Goal: Information Seeking & Learning: Learn about a topic

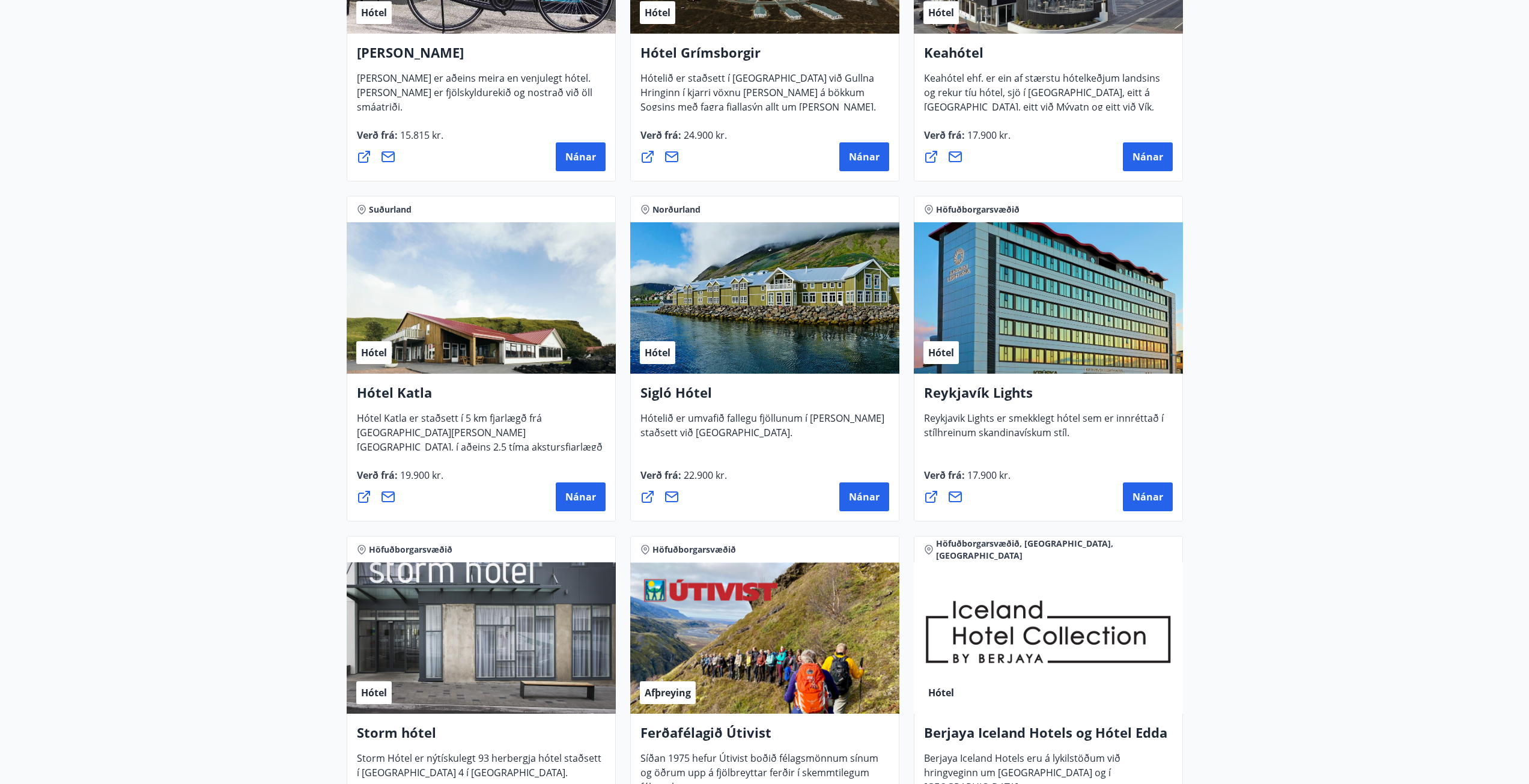
scroll to position [721, 0]
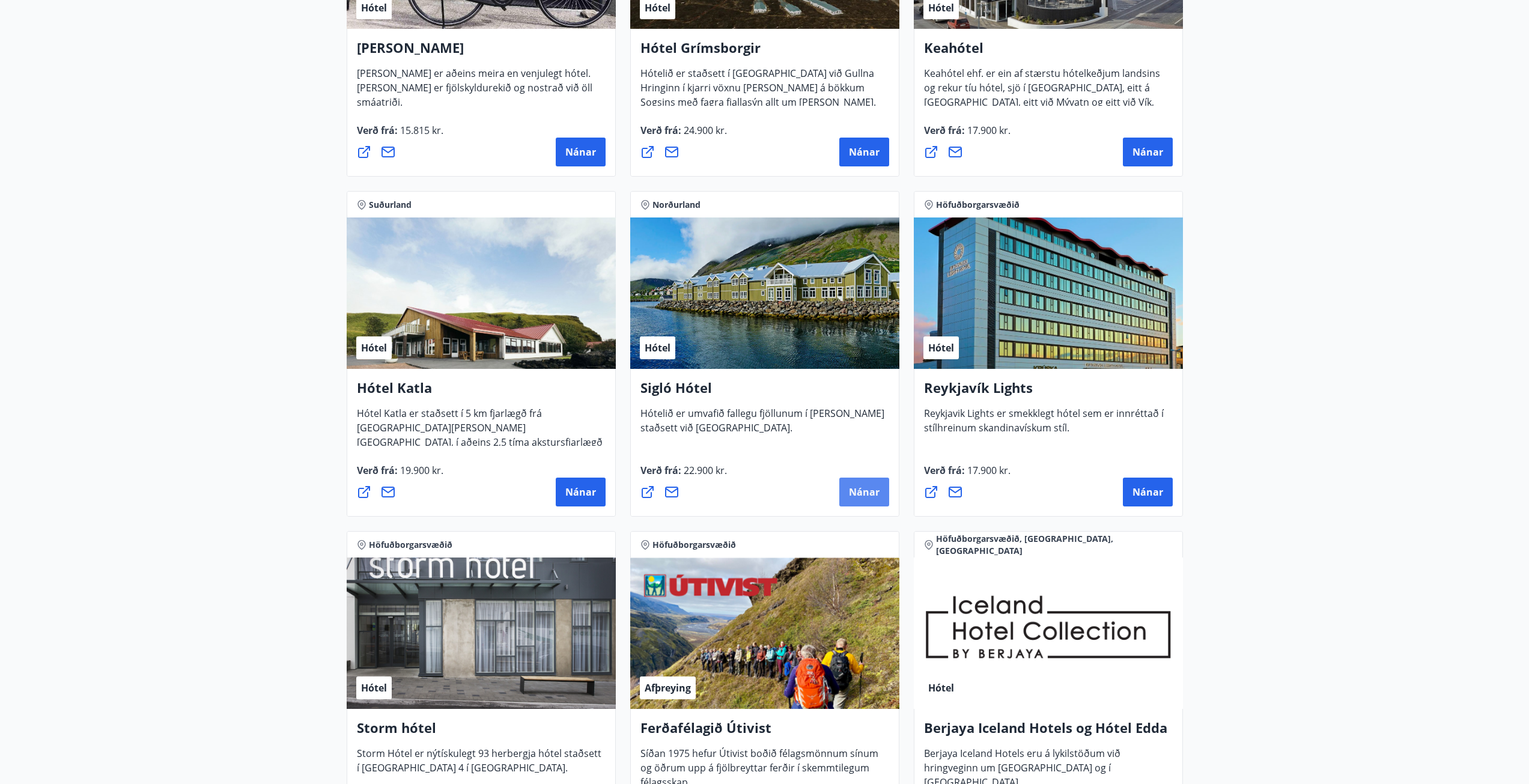
click at [880, 489] on button "Nánar" at bounding box center [865, 491] width 50 height 29
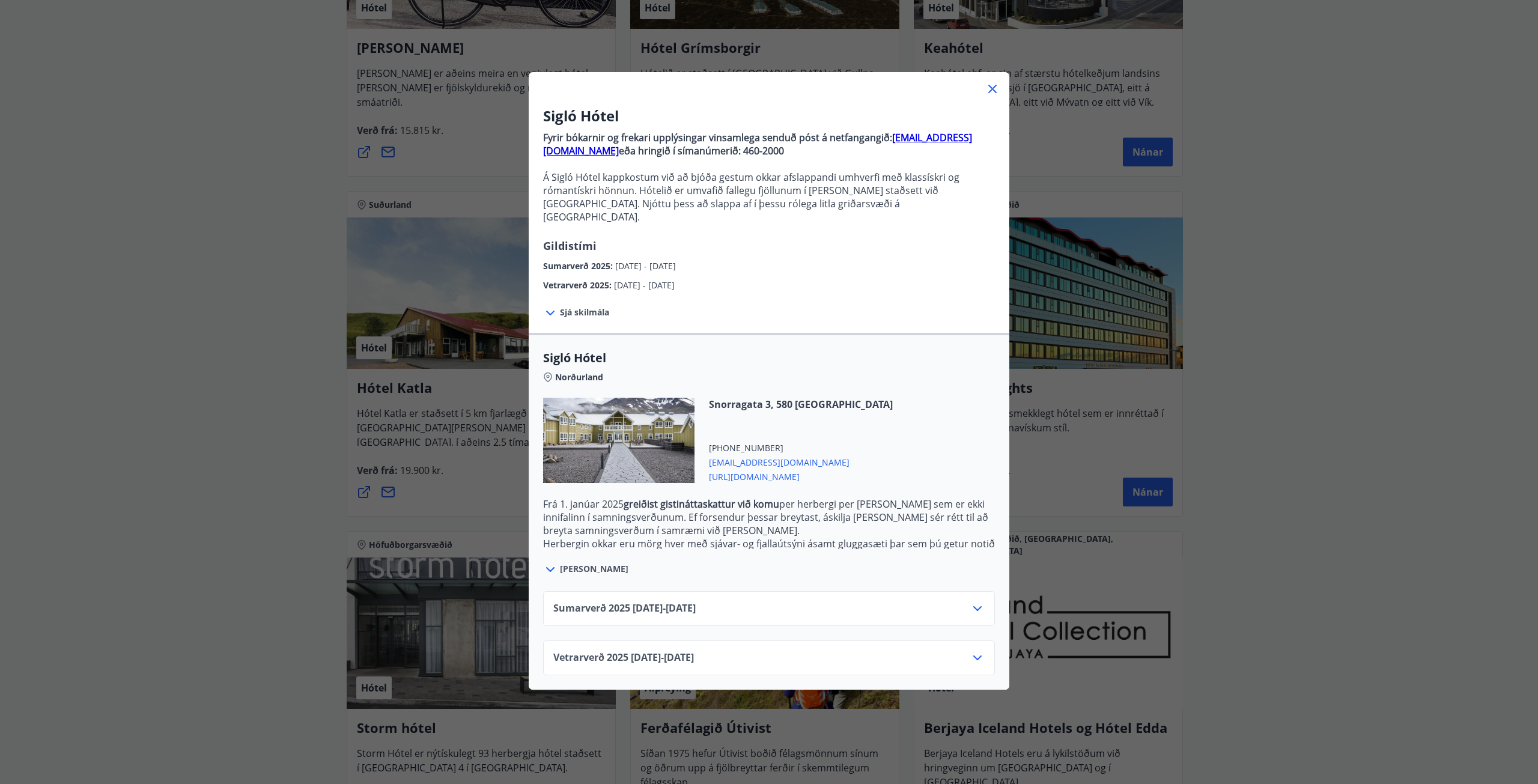
click at [784, 640] on div "Vetrarverð [PHONE_NUMBER][DATE] - [DATE]" at bounding box center [769, 658] width 452 height 35
click at [789, 650] on div "Vetrarverð [PHONE_NUMBER][DATE] - [DATE]" at bounding box center [769, 662] width 432 height 24
click at [975, 650] on icon at bounding box center [977, 657] width 15 height 15
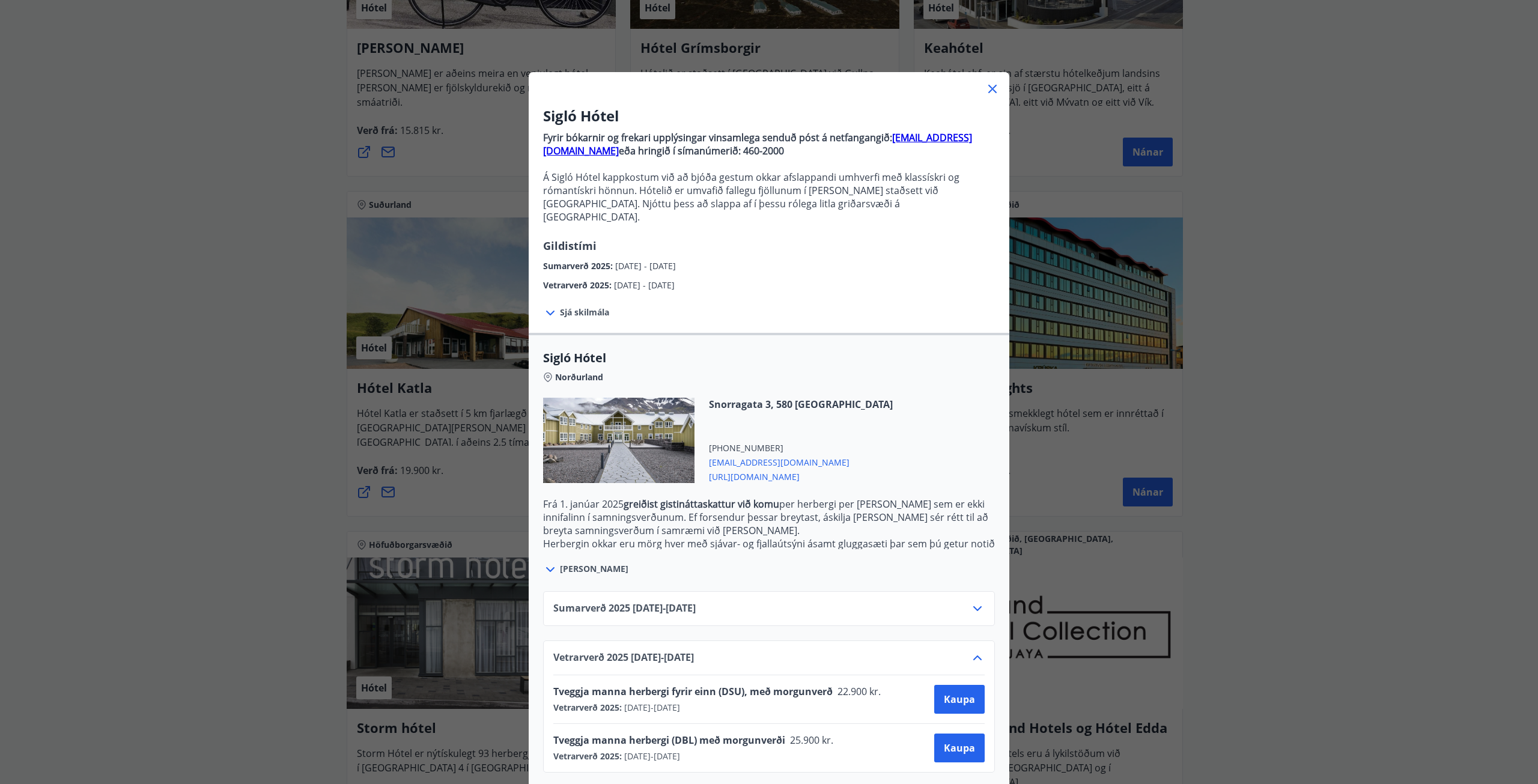
click at [979, 601] on icon at bounding box center [977, 608] width 15 height 15
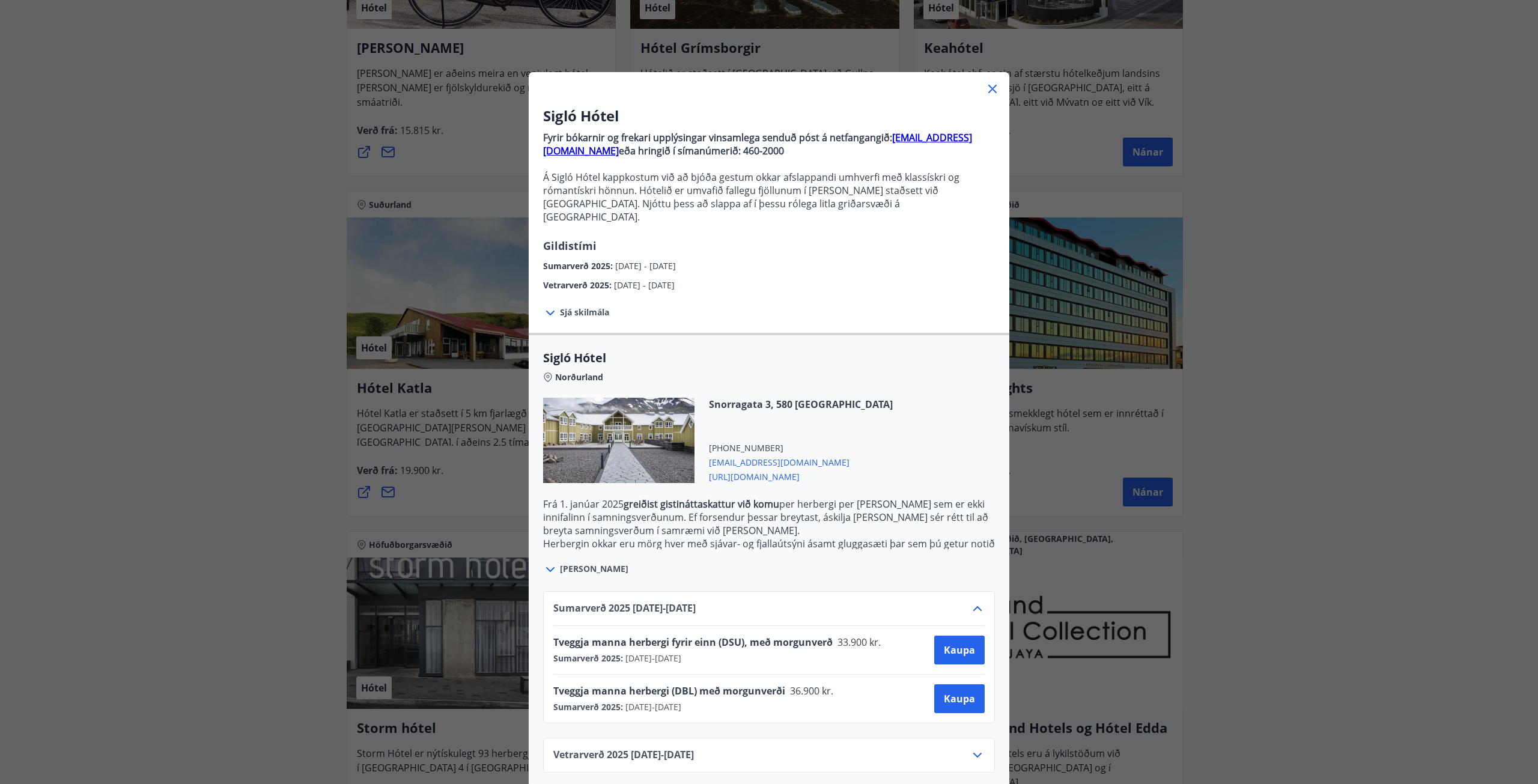
click at [977, 601] on icon at bounding box center [977, 608] width 15 height 15
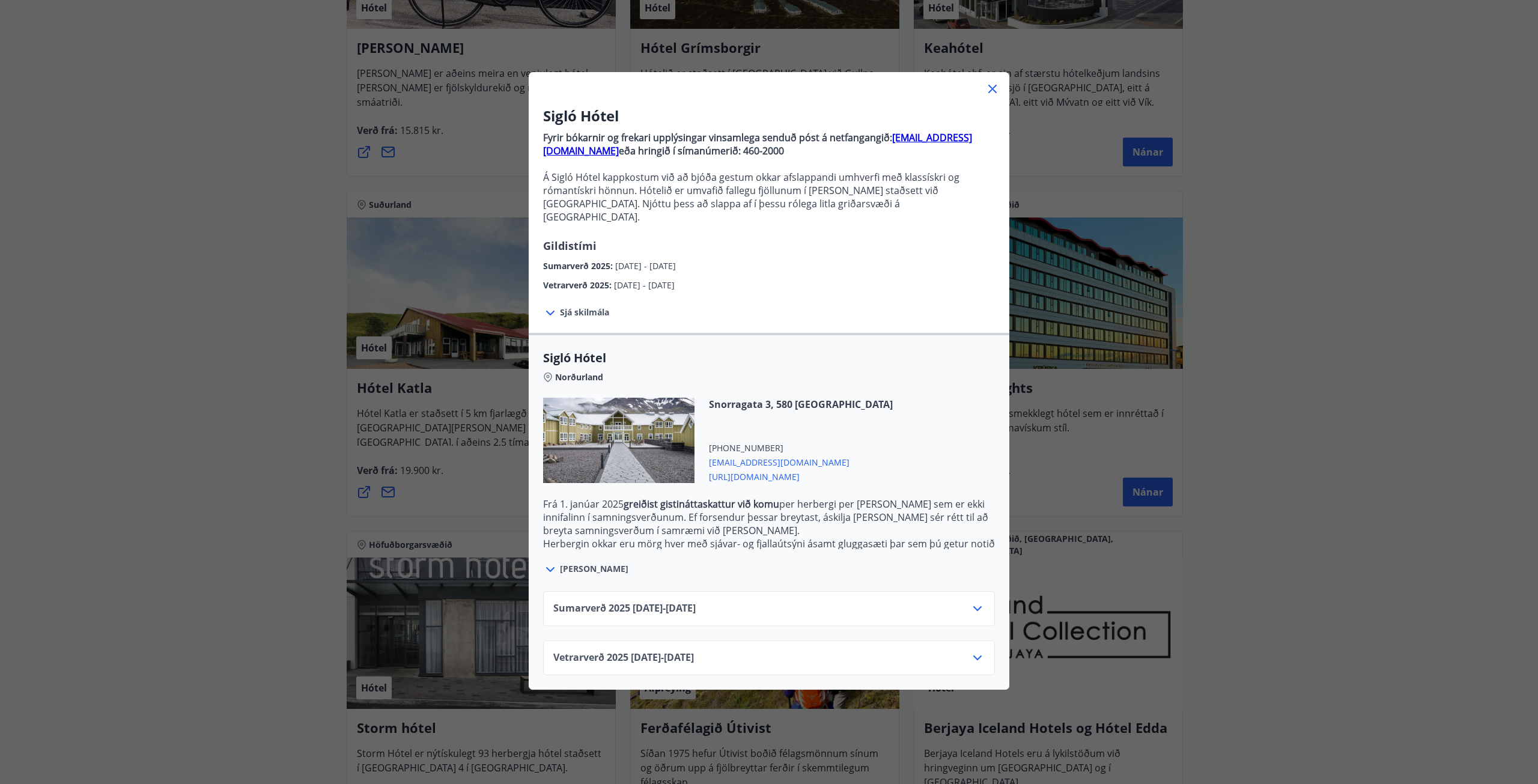
click at [971, 650] on icon at bounding box center [977, 657] width 15 height 15
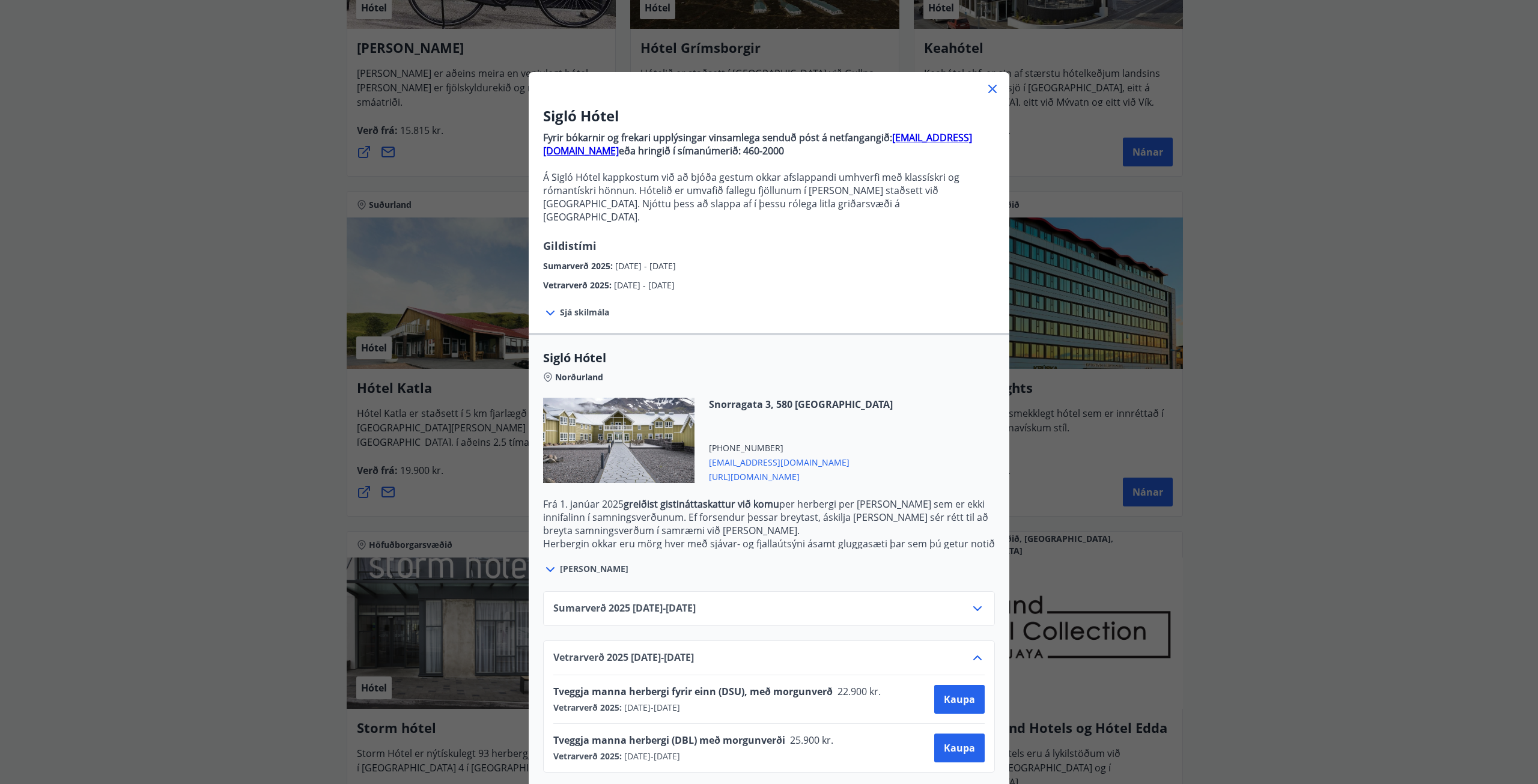
click at [973, 650] on icon at bounding box center [977, 657] width 15 height 15
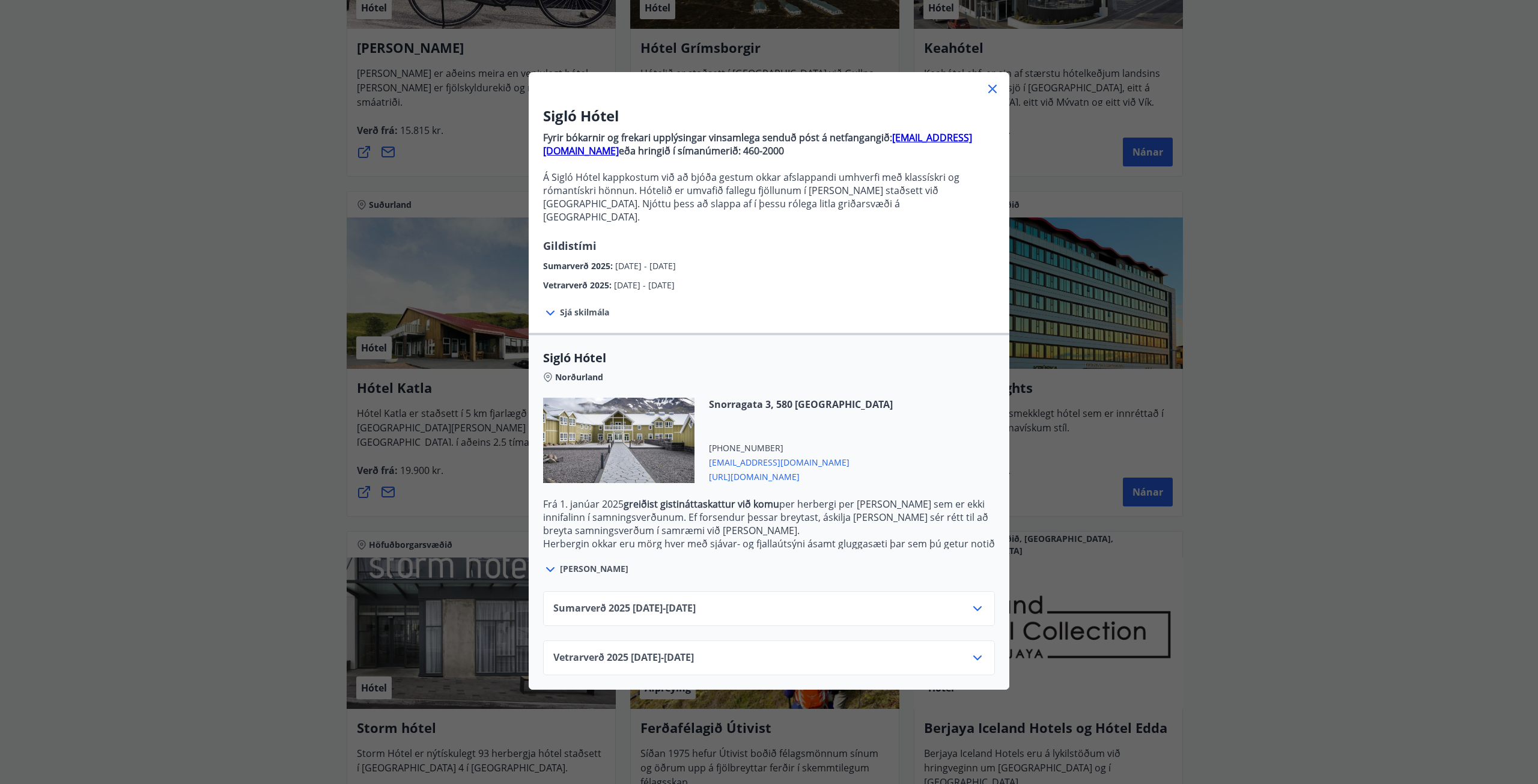
click at [989, 91] on icon at bounding box center [993, 89] width 8 height 8
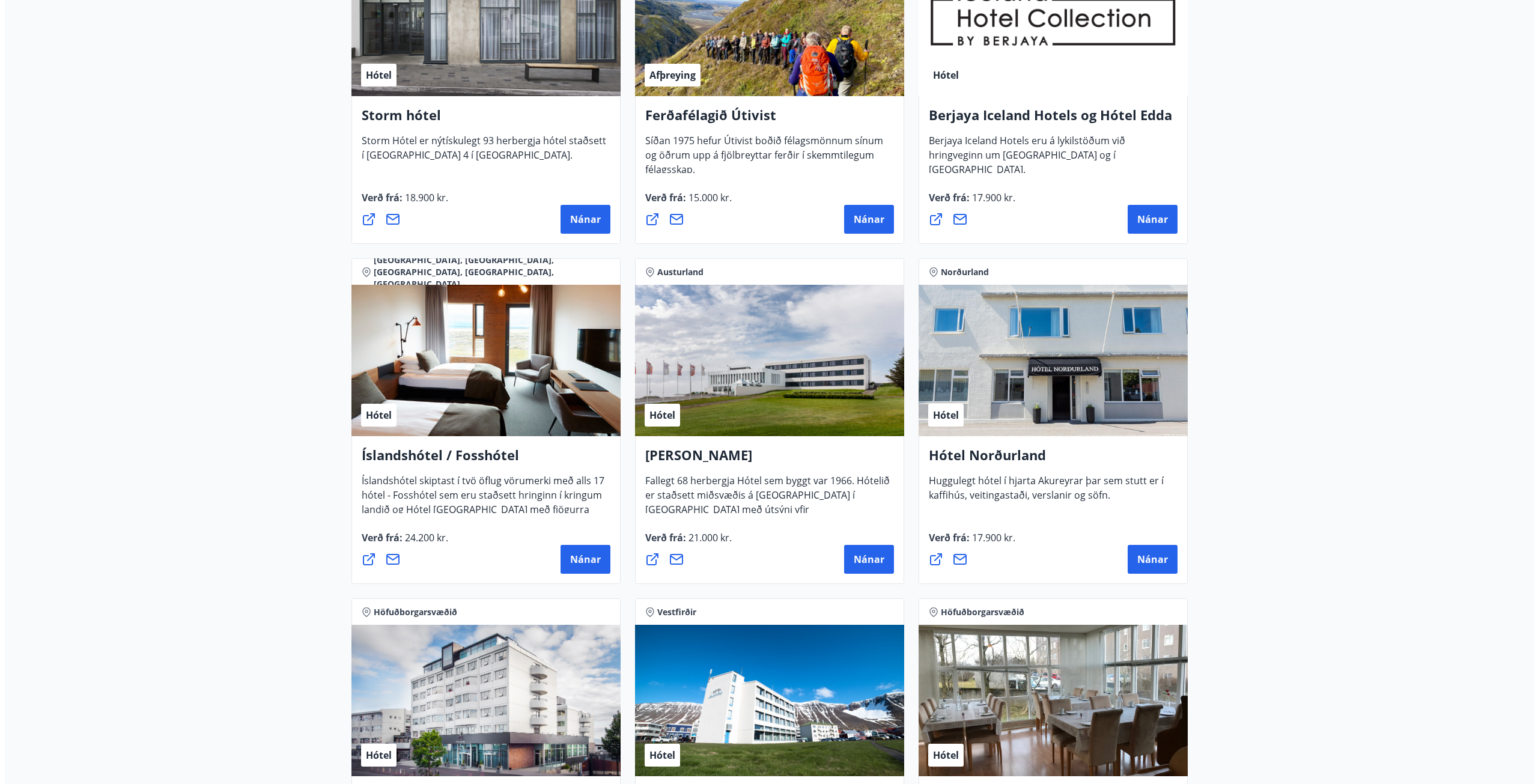
scroll to position [1321, 0]
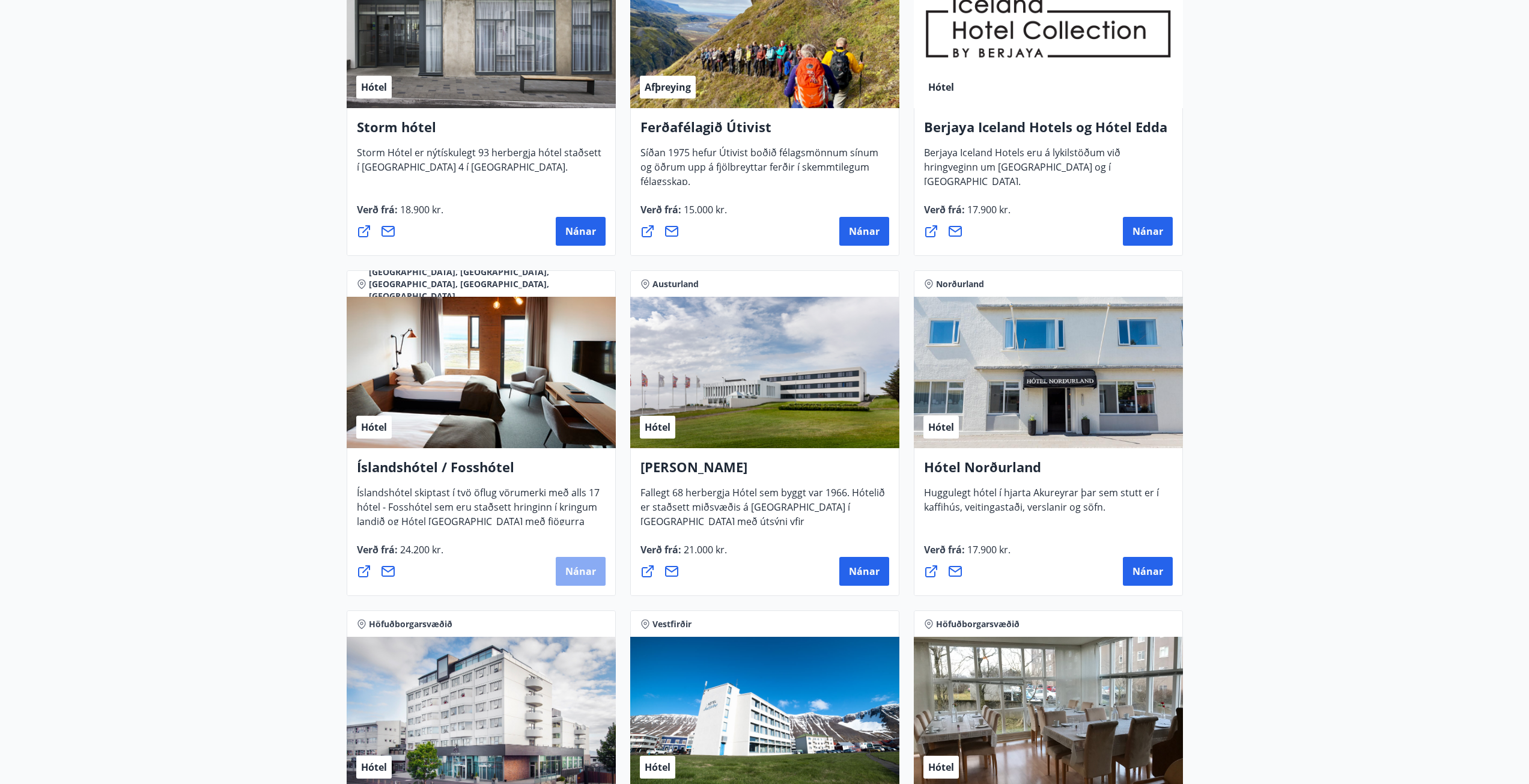
click at [575, 571] on span "Nánar" at bounding box center [581, 571] width 31 height 13
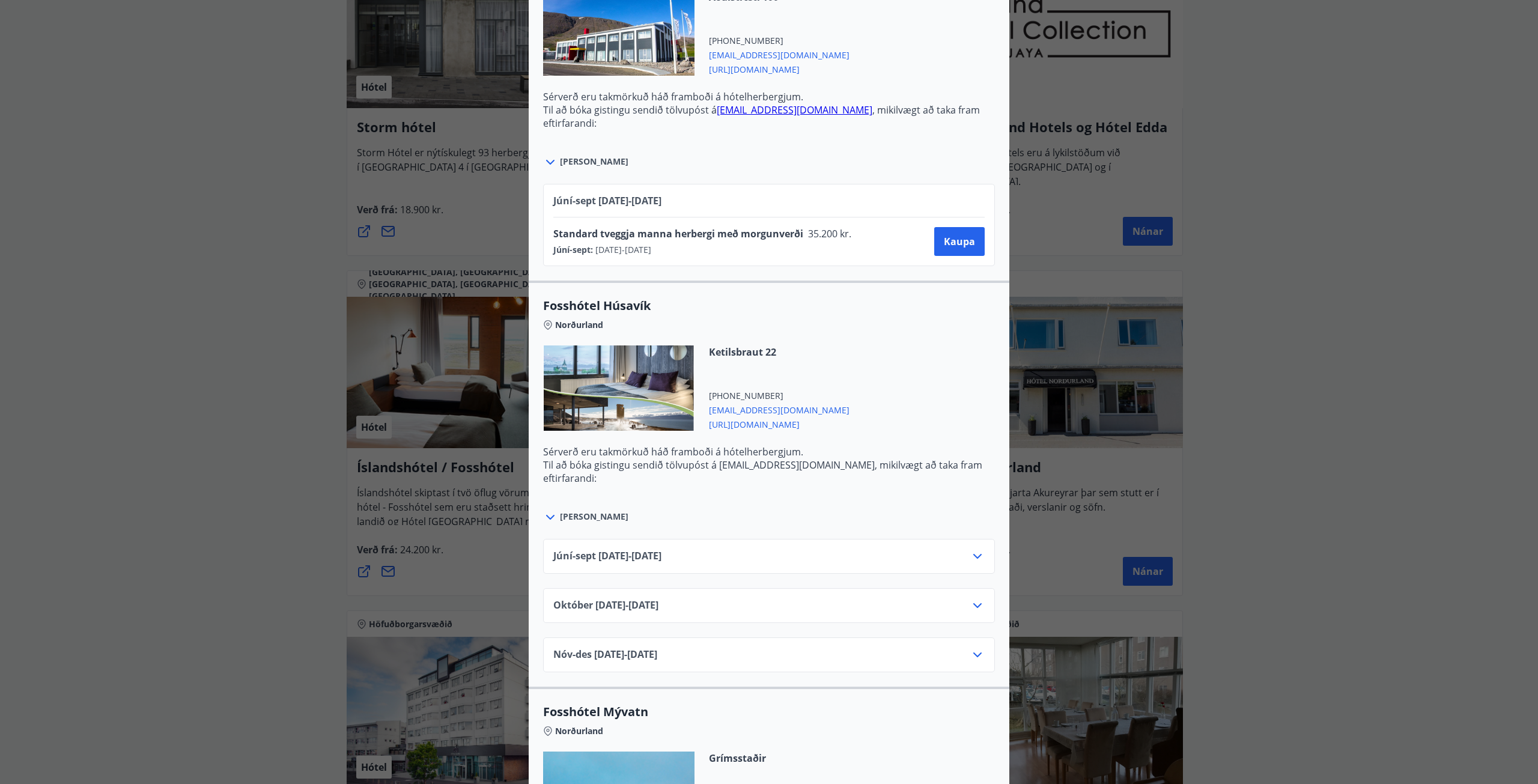
scroll to position [1742, 0]
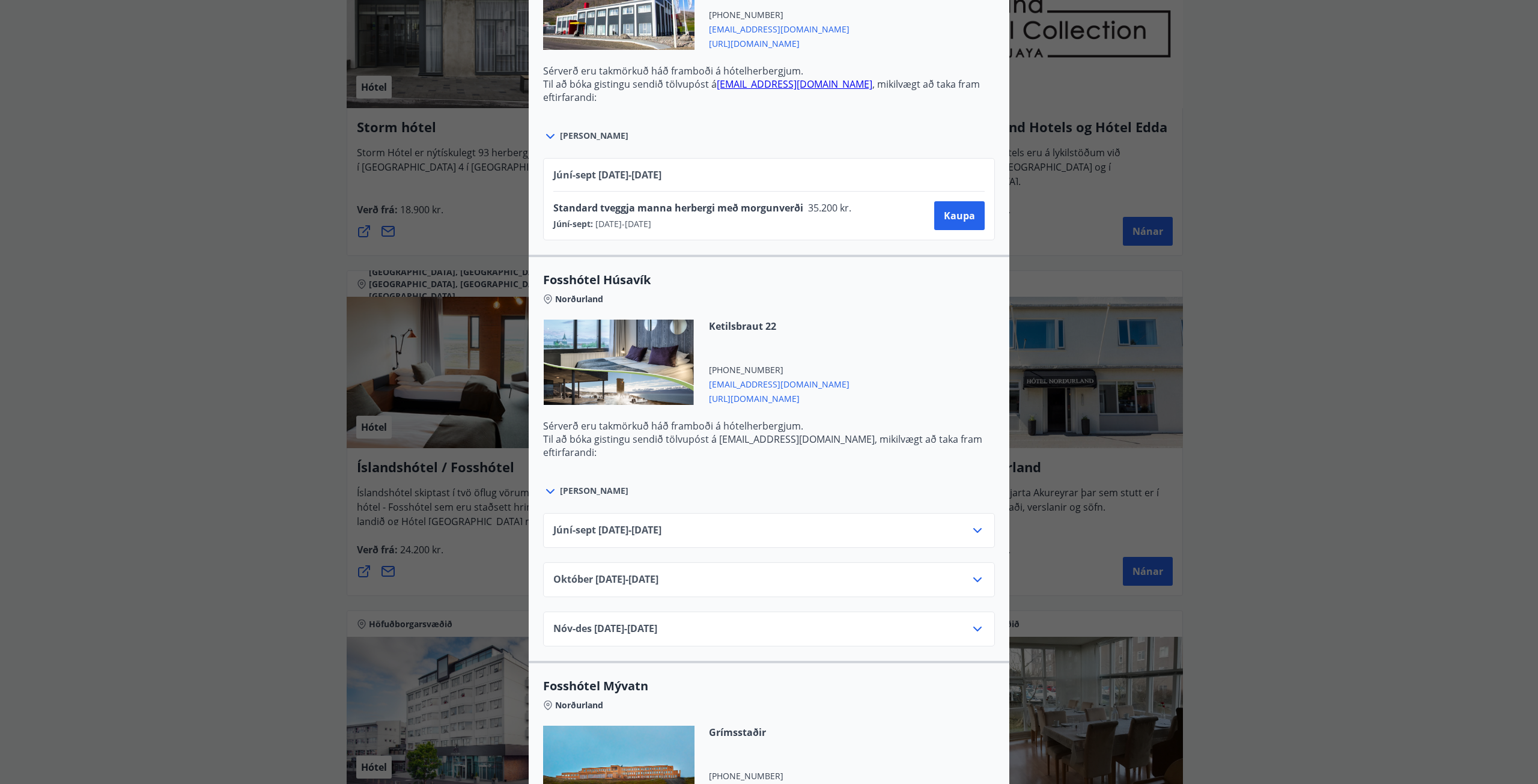
click at [970, 629] on icon at bounding box center [977, 629] width 15 height 15
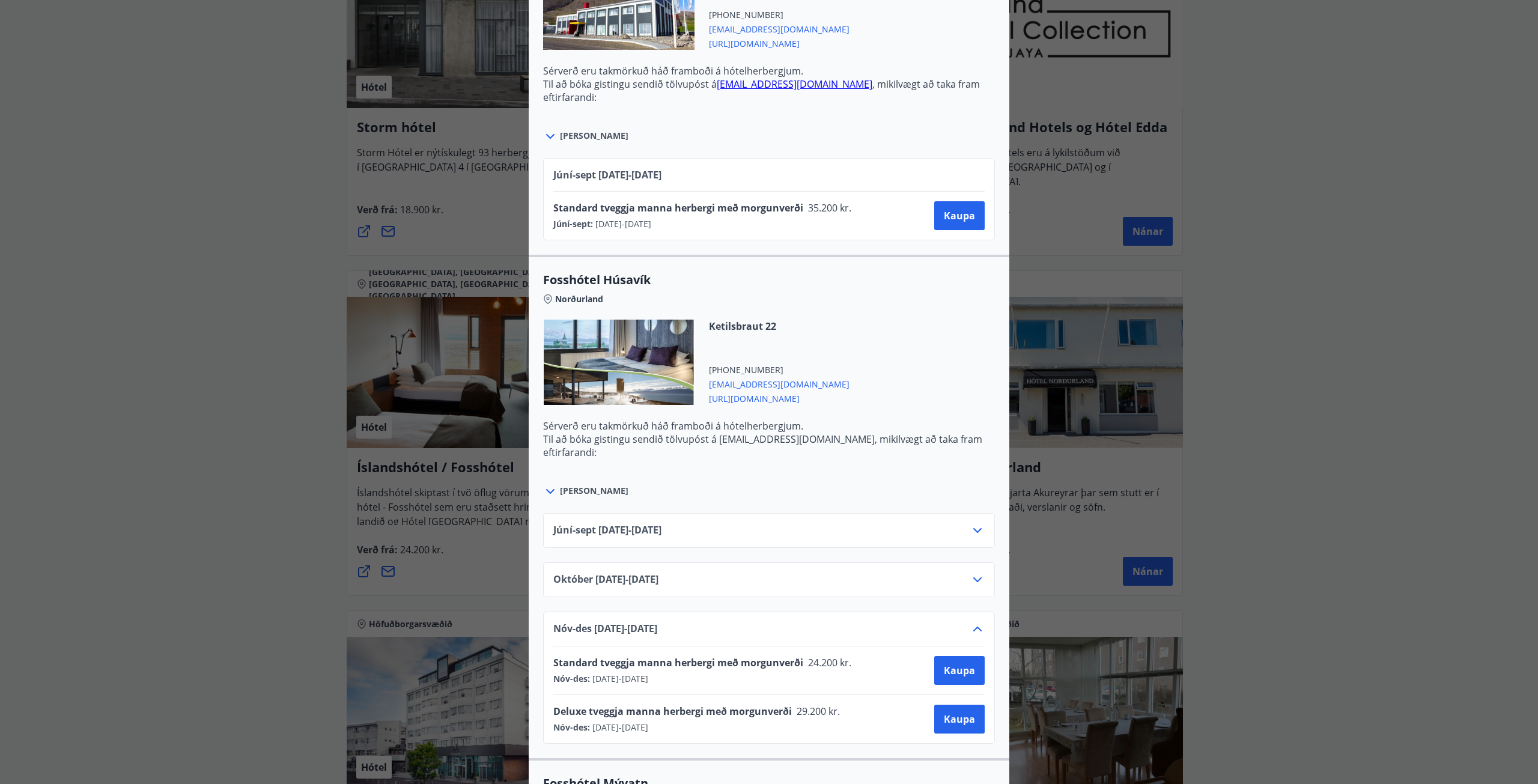
click at [970, 628] on icon at bounding box center [977, 629] width 15 height 15
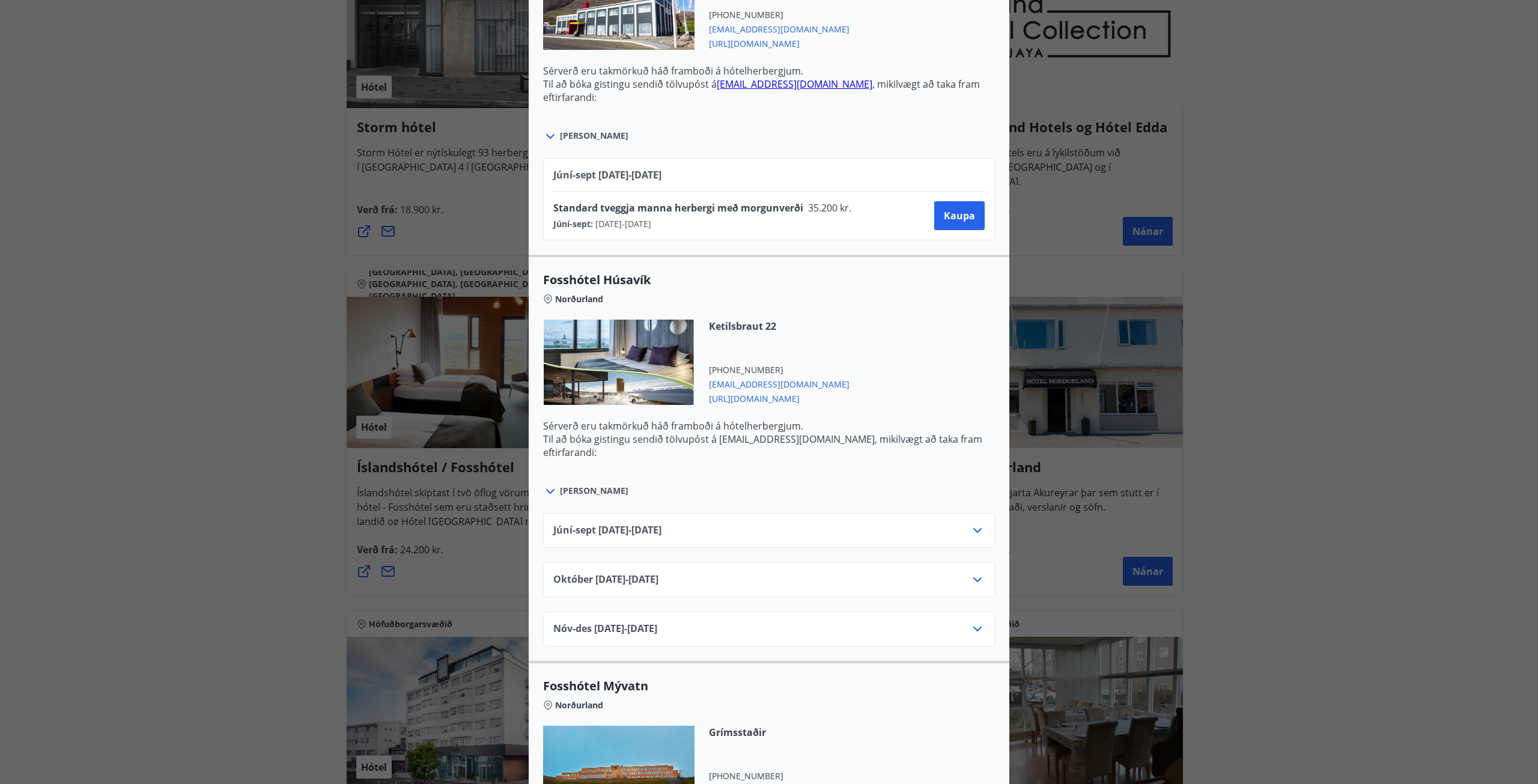
click at [970, 580] on icon at bounding box center [977, 579] width 15 height 15
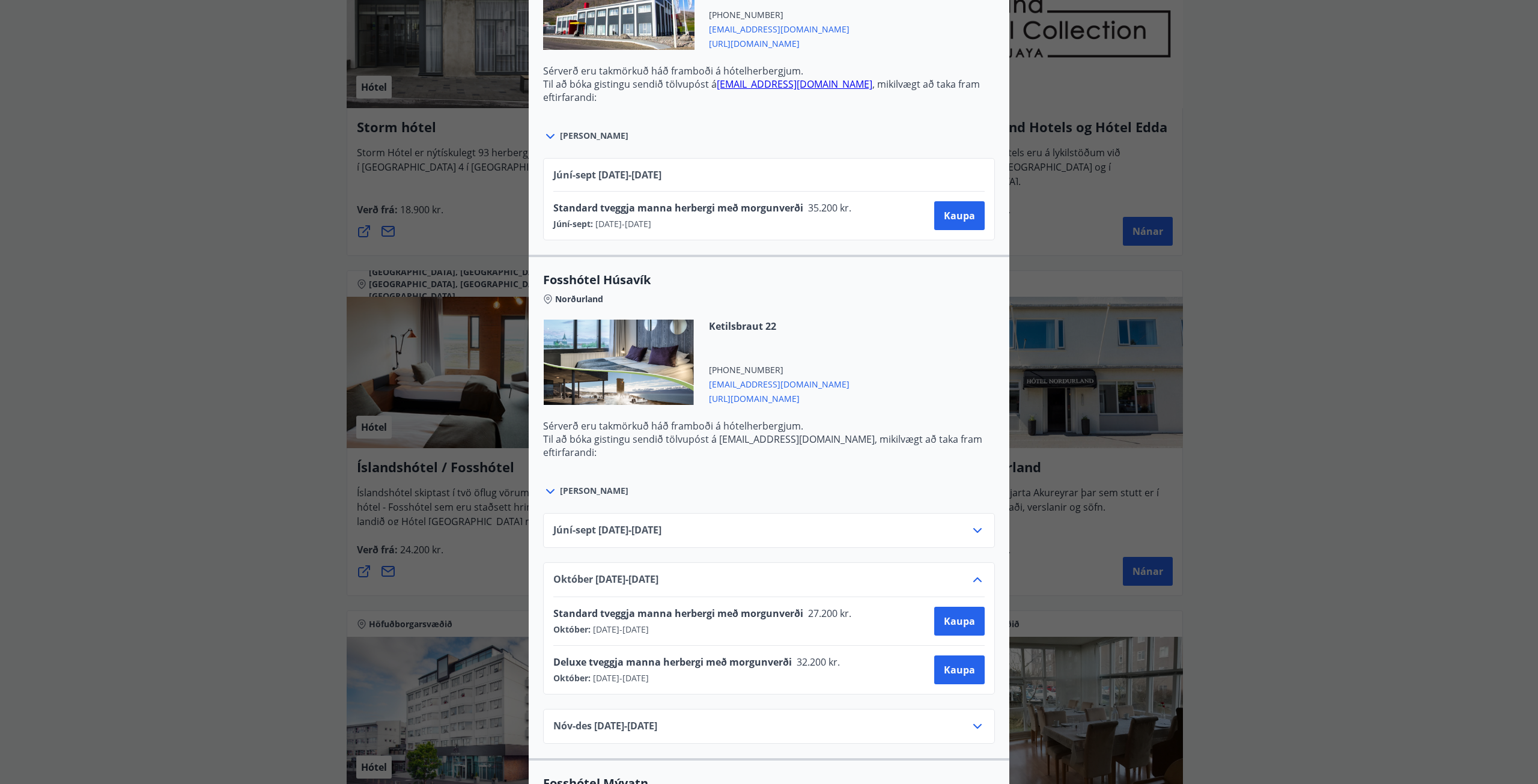
click at [973, 580] on icon at bounding box center [977, 579] width 8 height 5
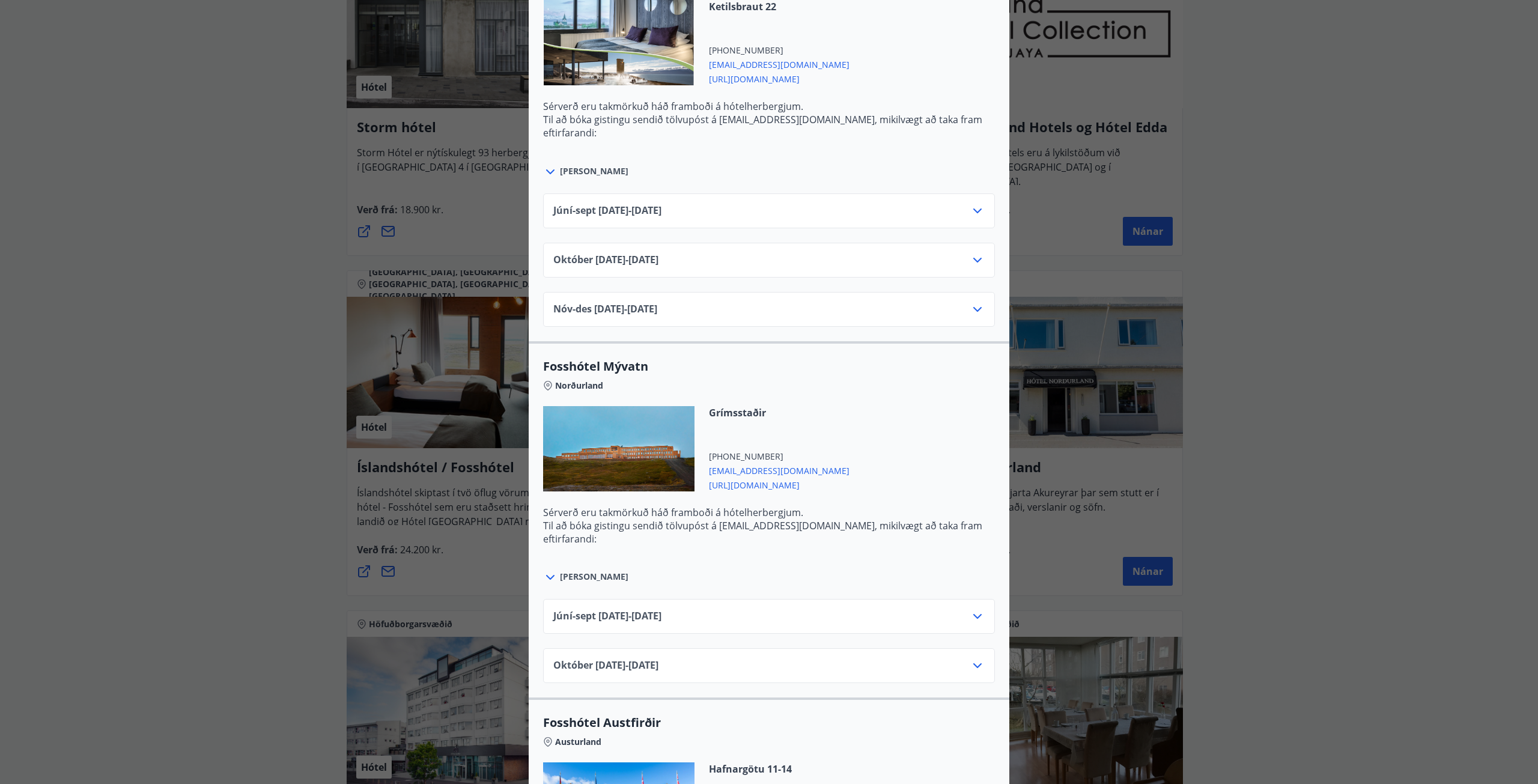
scroll to position [2102, 0]
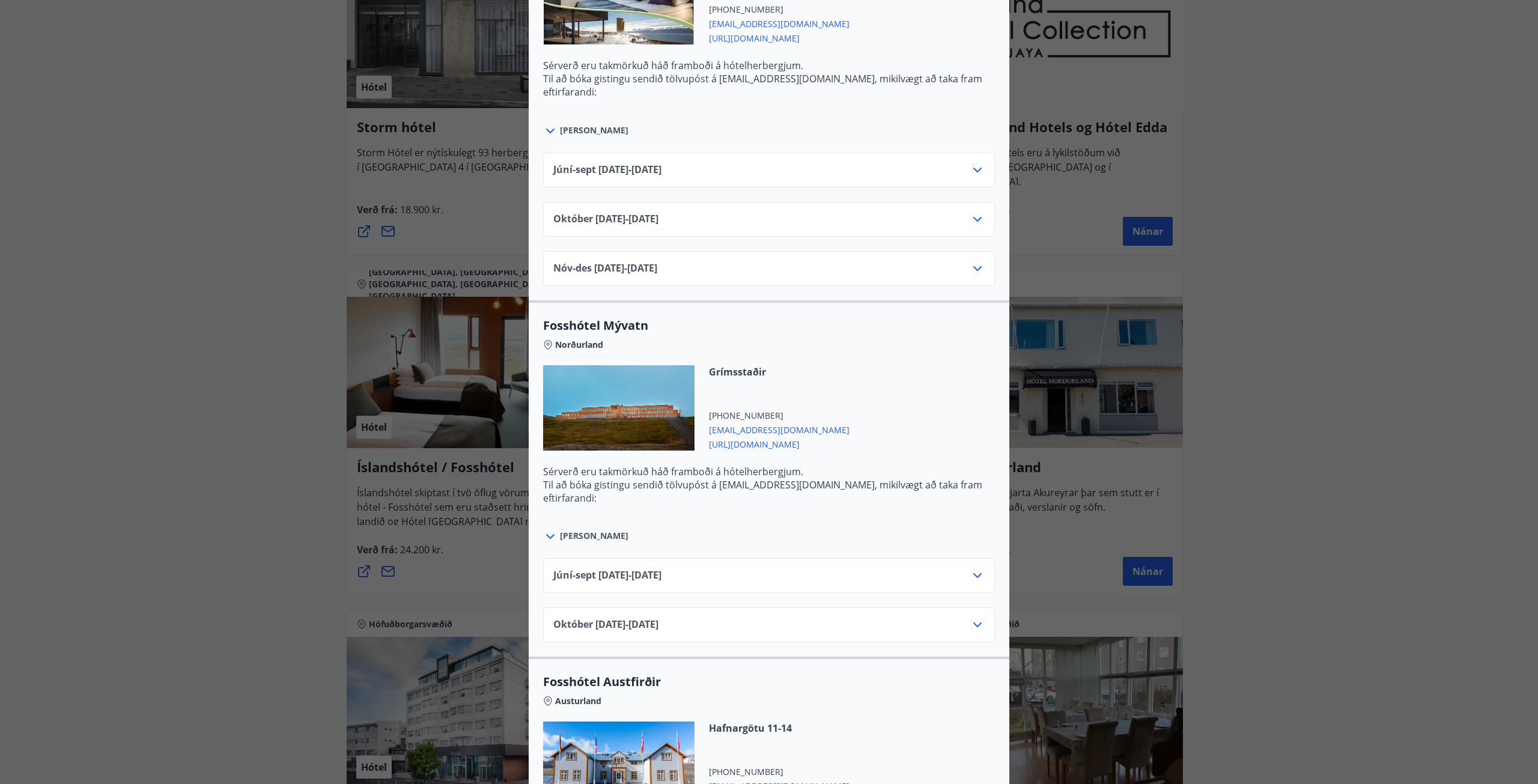
click at [970, 576] on icon at bounding box center [977, 575] width 15 height 15
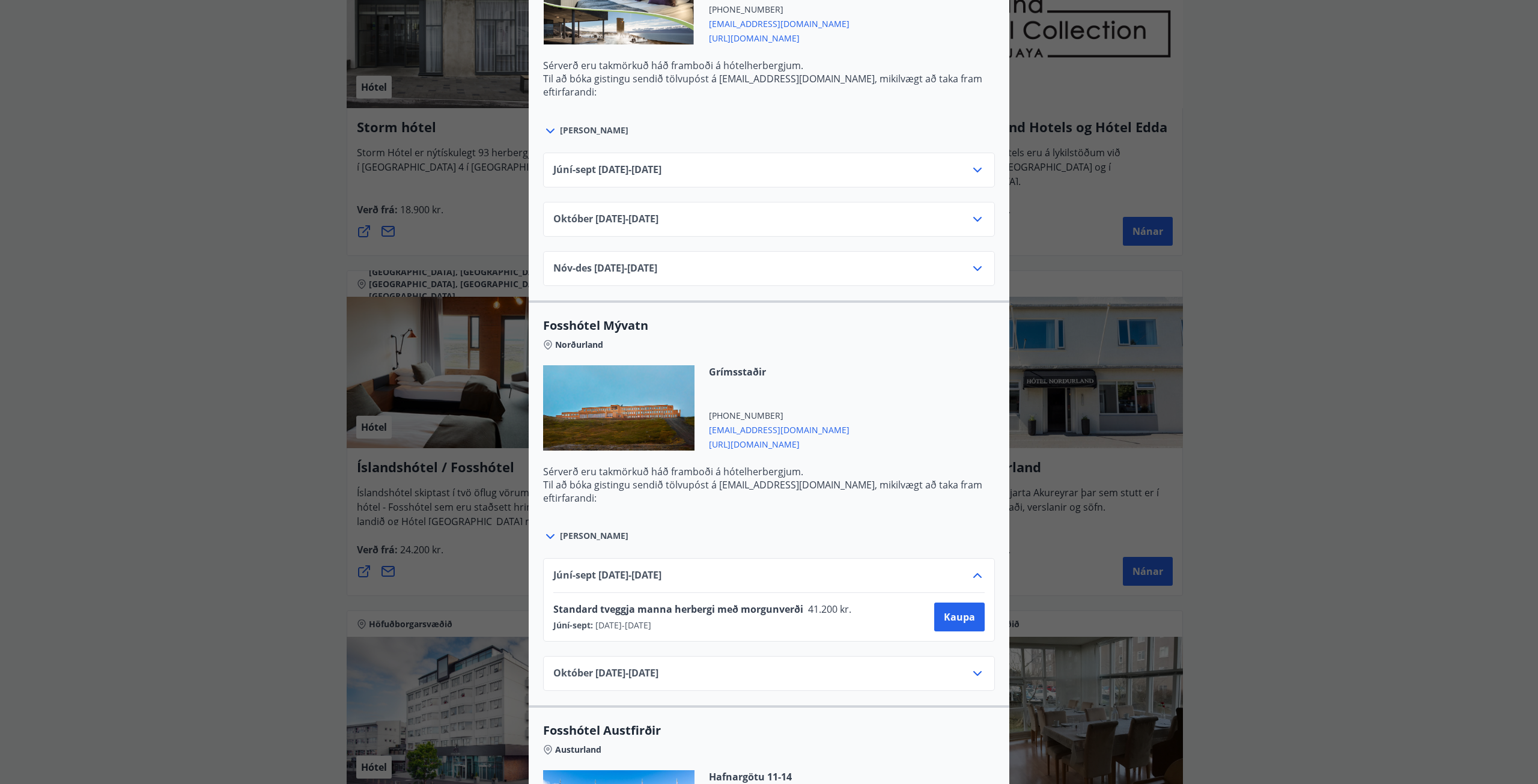
click at [970, 576] on icon at bounding box center [977, 575] width 15 height 15
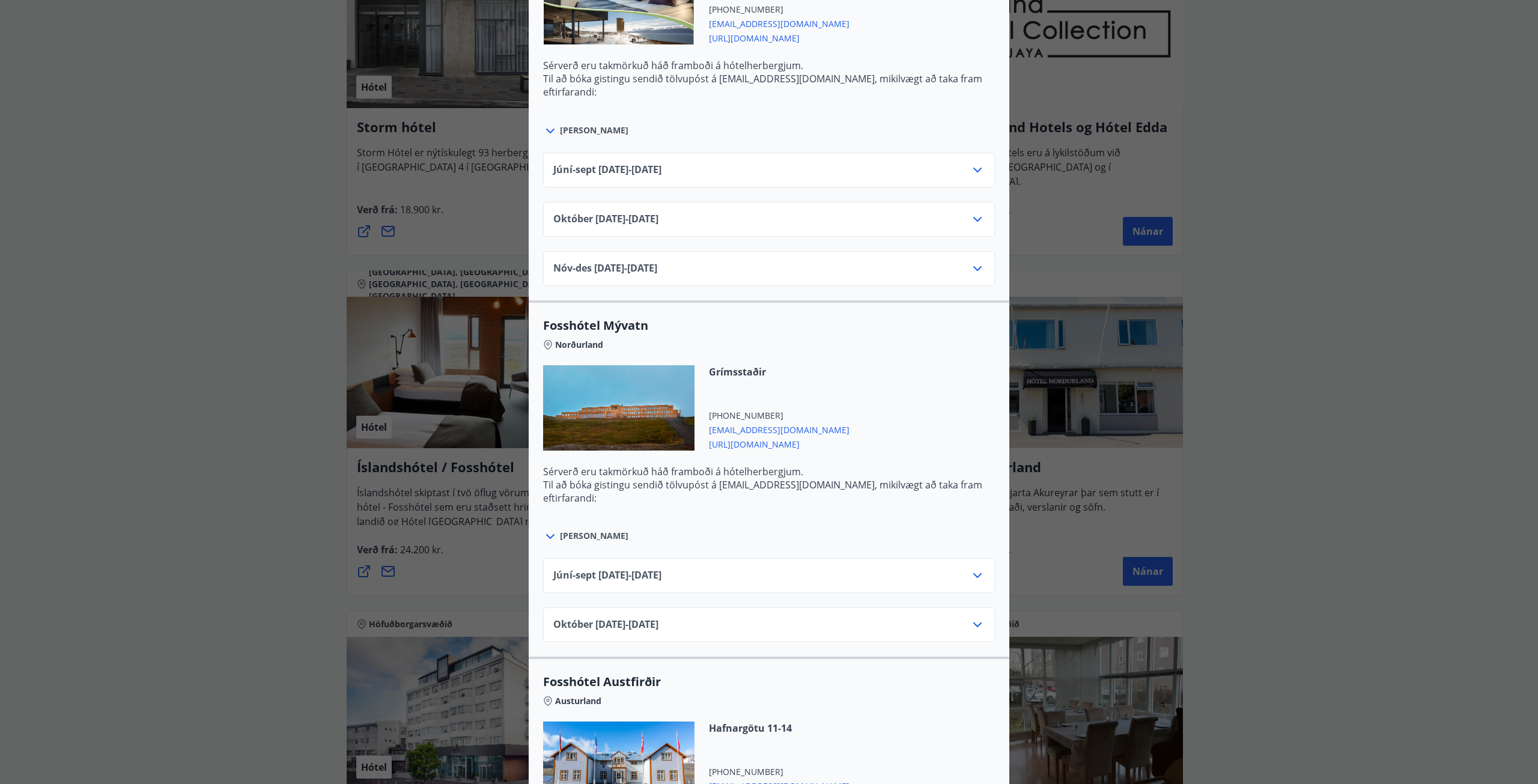
click at [961, 624] on div "[DATE]10.25 - [DATE]" at bounding box center [769, 629] width 432 height 24
click at [973, 623] on icon at bounding box center [977, 624] width 8 height 5
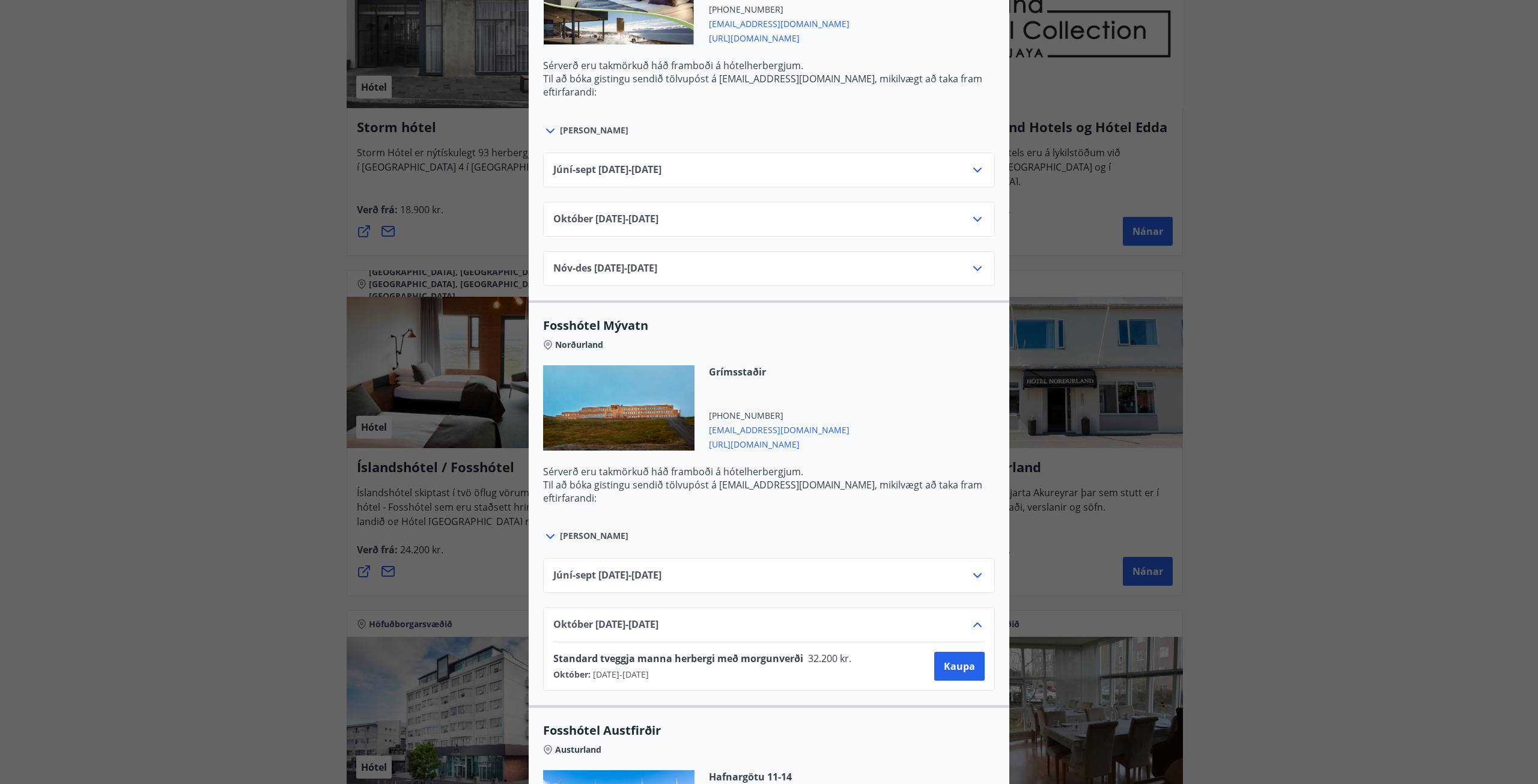
click at [970, 623] on icon at bounding box center [977, 624] width 15 height 15
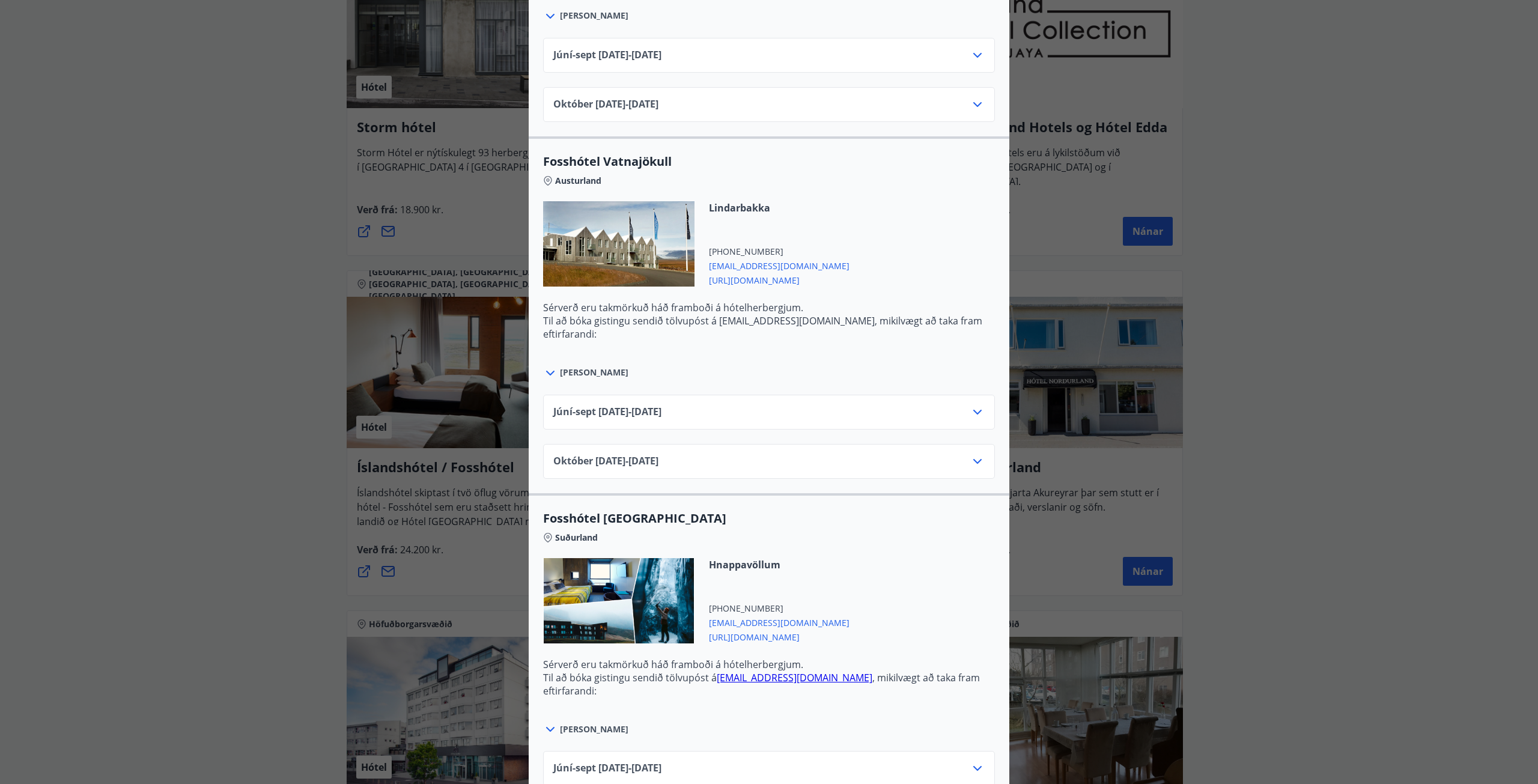
scroll to position [3003, 0]
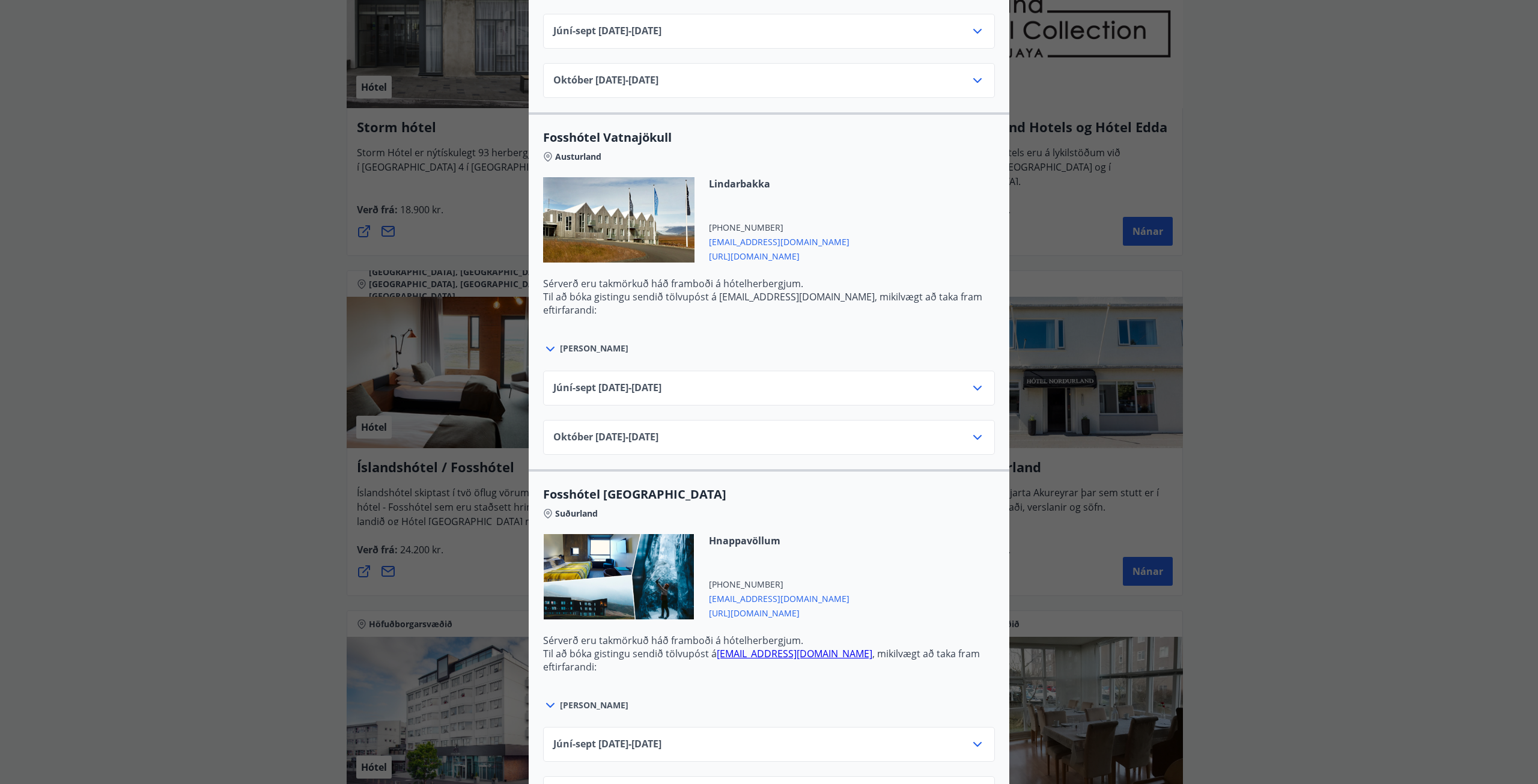
click at [973, 426] on div "[DATE]10.25 - [DATE]" at bounding box center [769, 437] width 452 height 35
click at [972, 440] on icon at bounding box center [977, 437] width 15 height 15
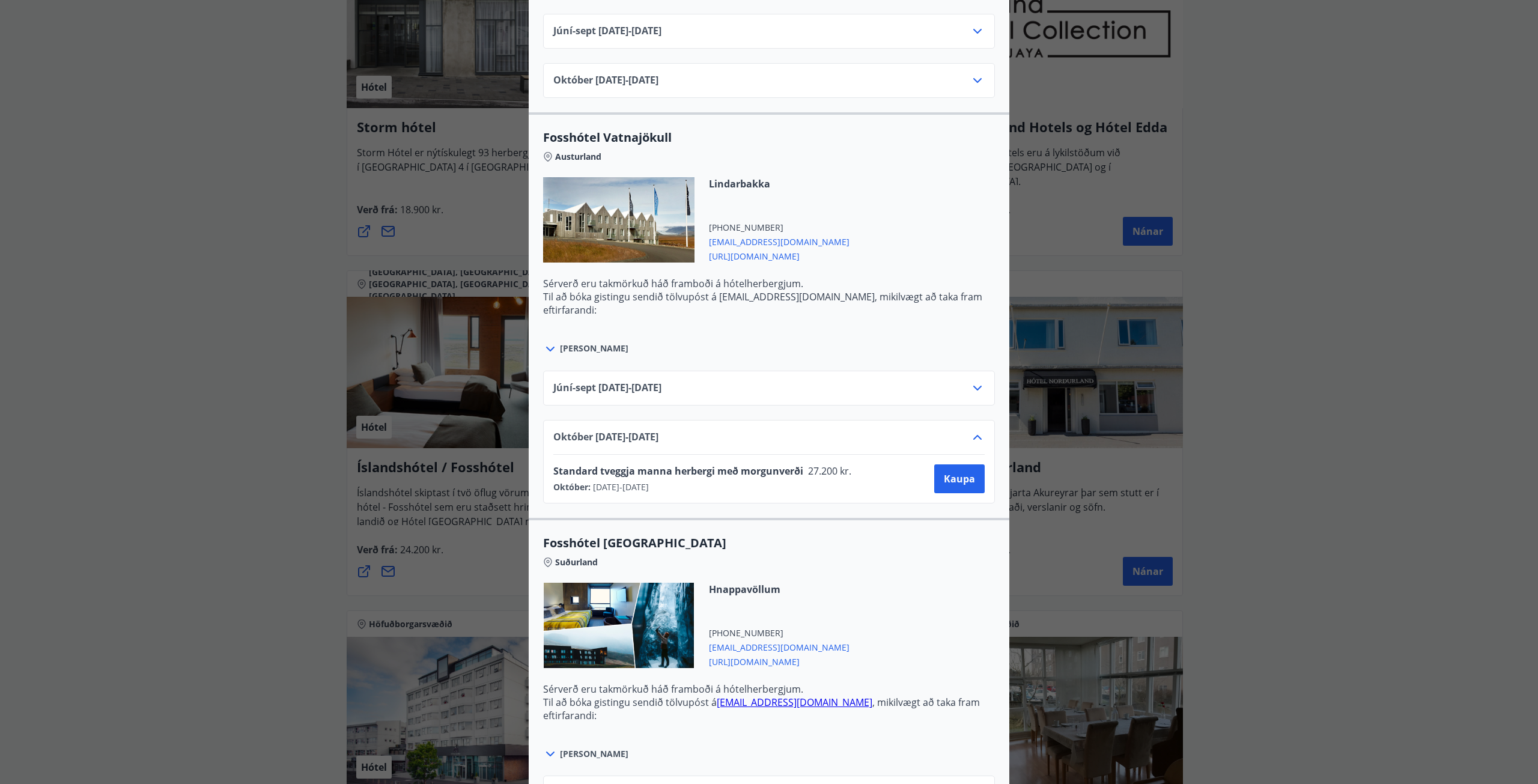
click at [972, 438] on icon at bounding box center [977, 437] width 15 height 15
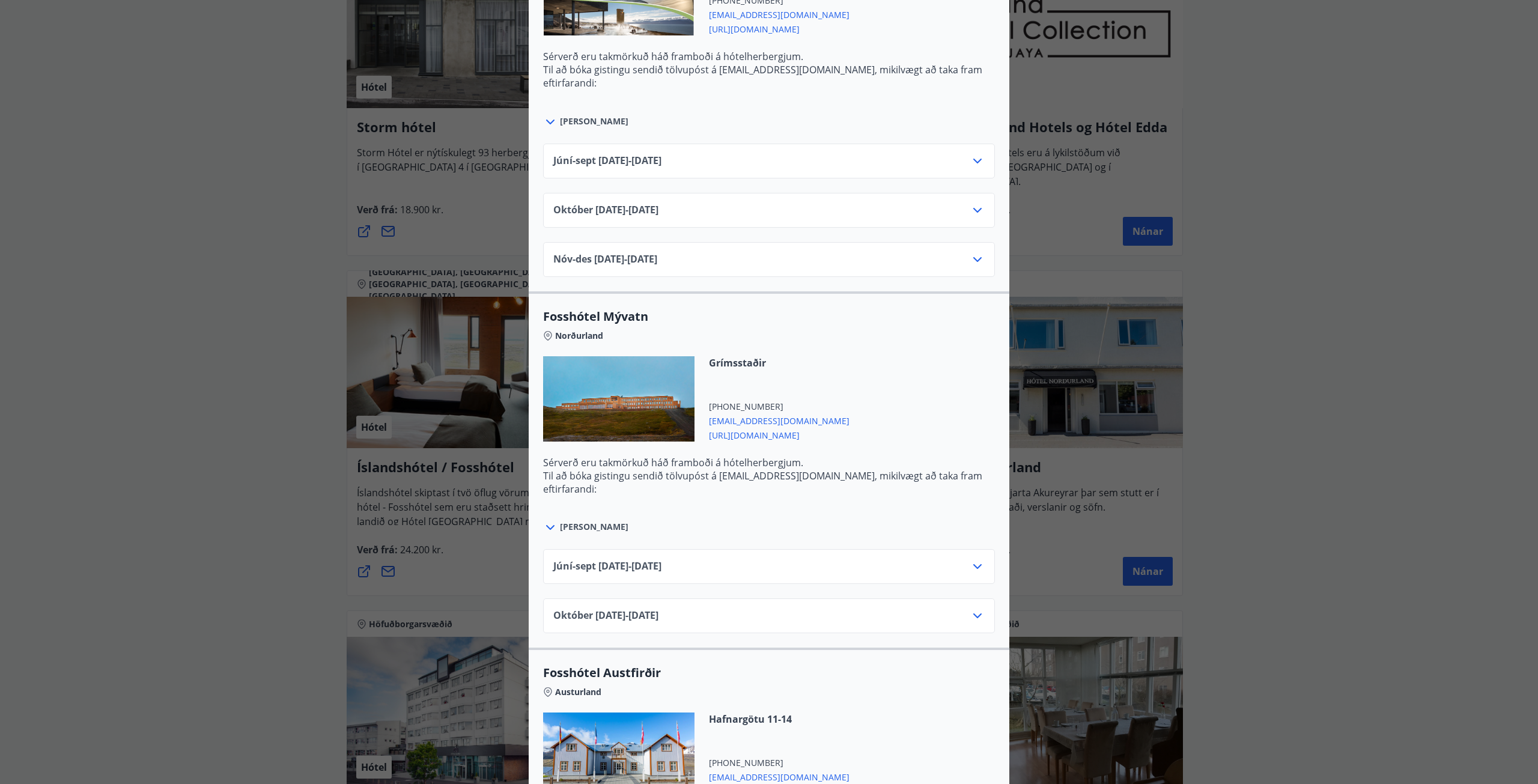
scroll to position [2127, 0]
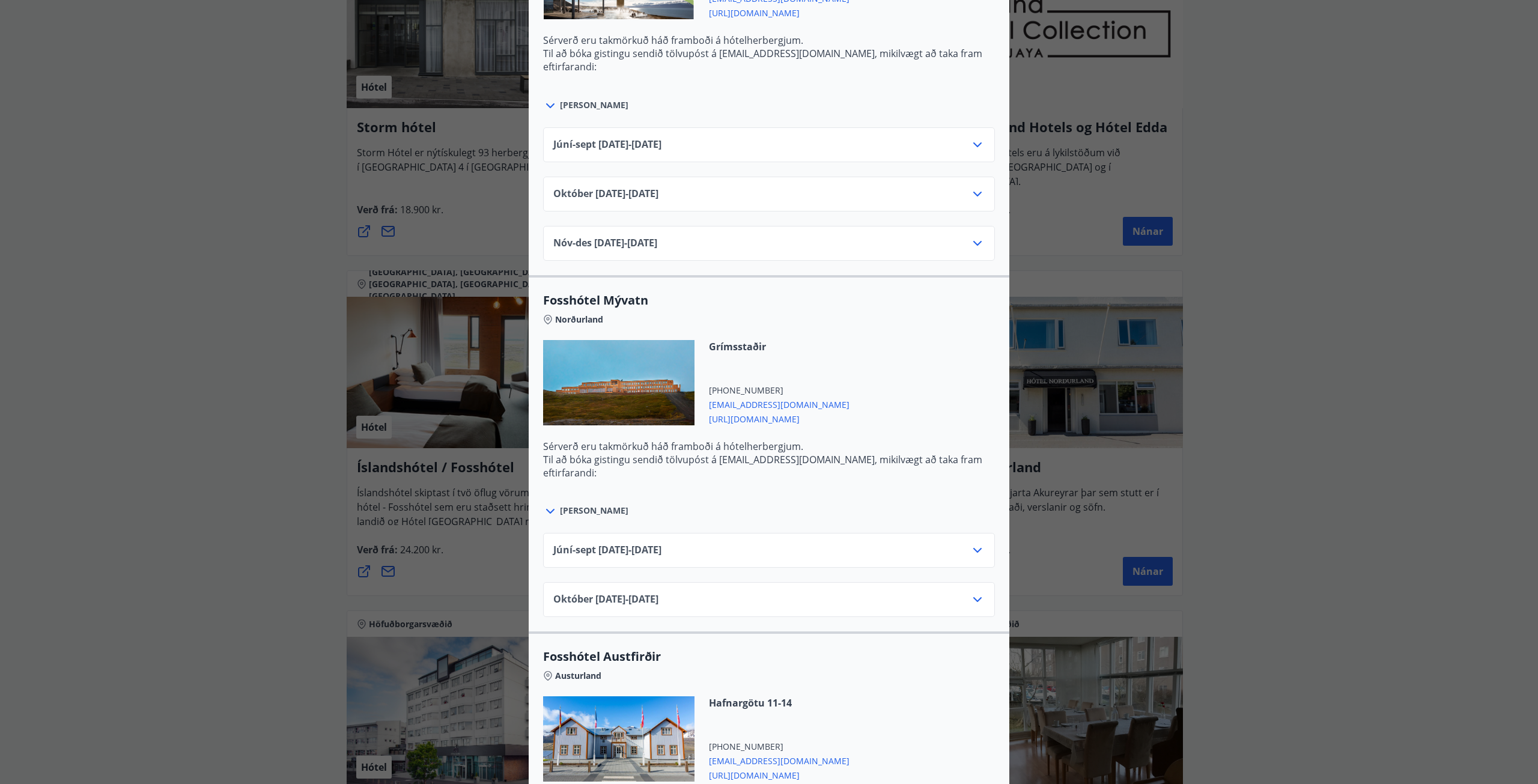
click at [972, 602] on icon at bounding box center [977, 599] width 15 height 15
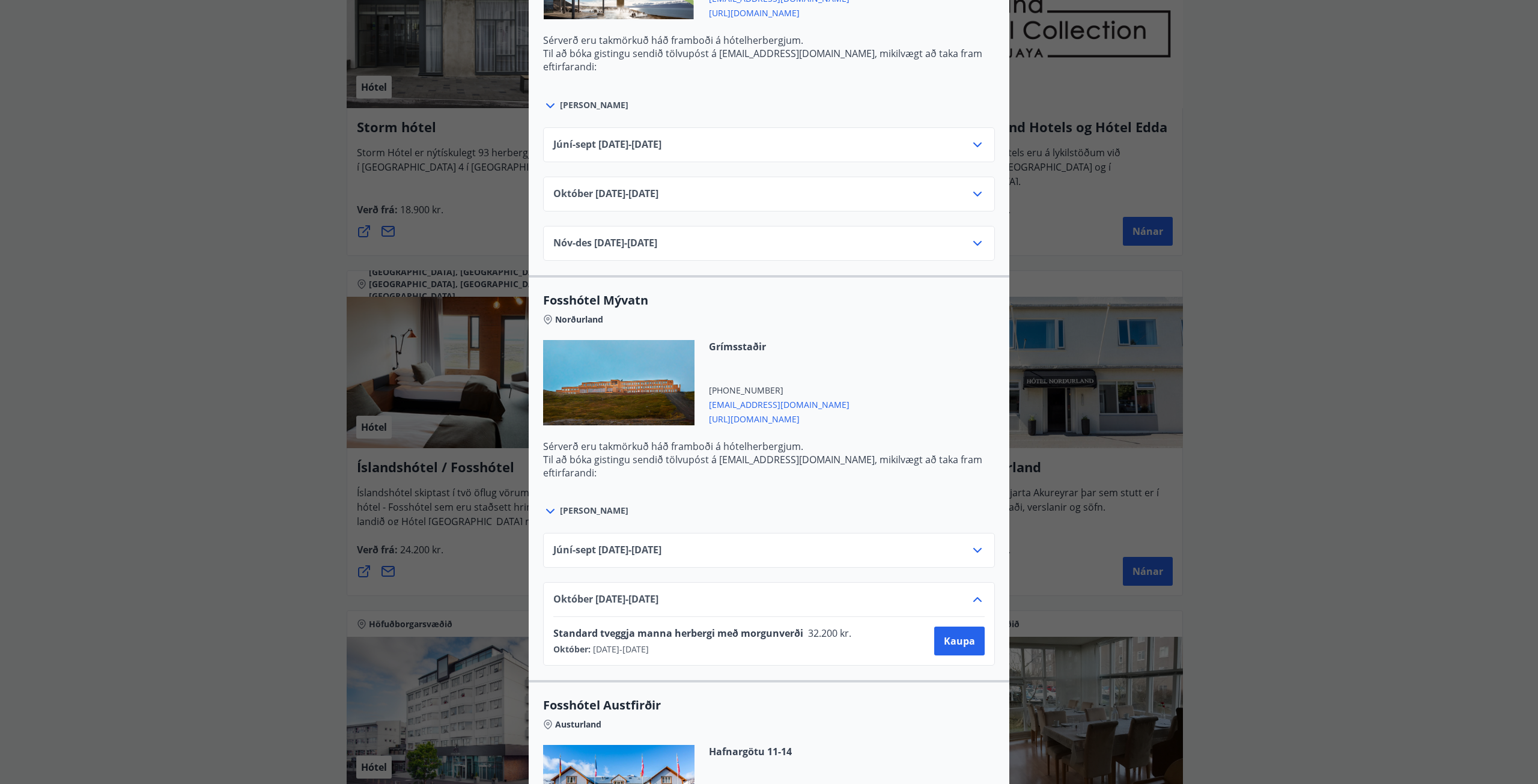
click at [973, 601] on icon at bounding box center [977, 599] width 15 height 15
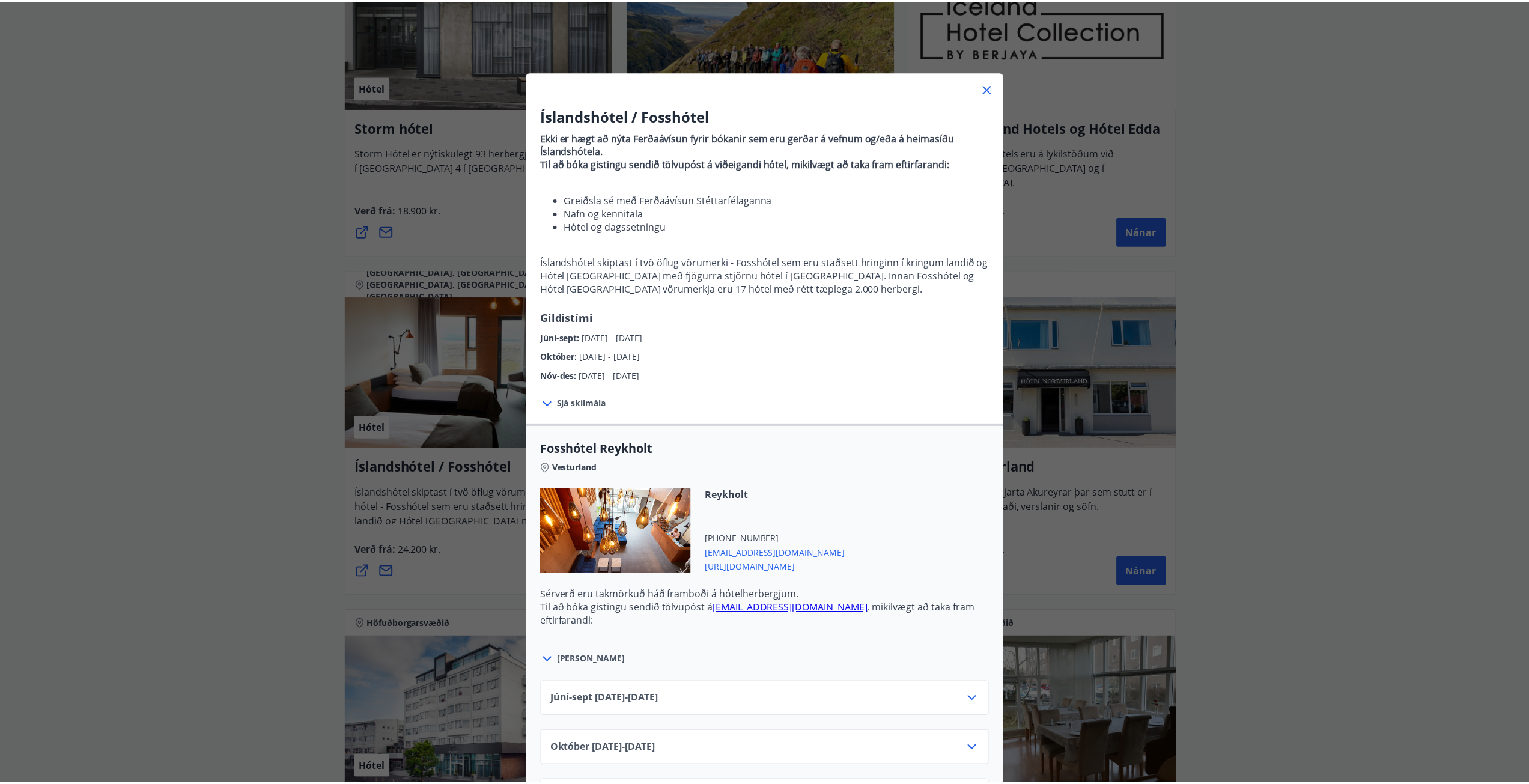
scroll to position [0, 0]
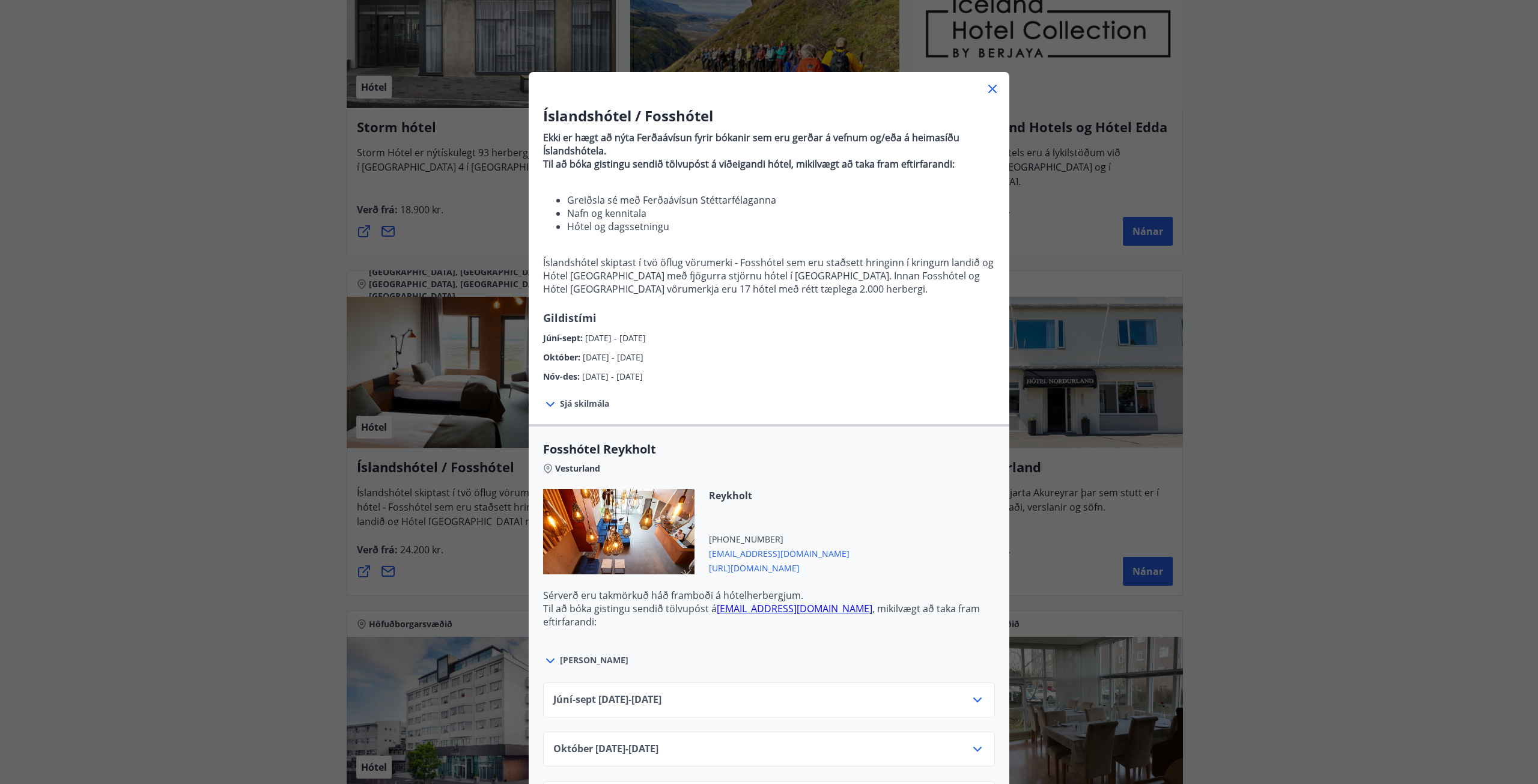
click at [991, 92] on icon at bounding box center [993, 89] width 8 height 8
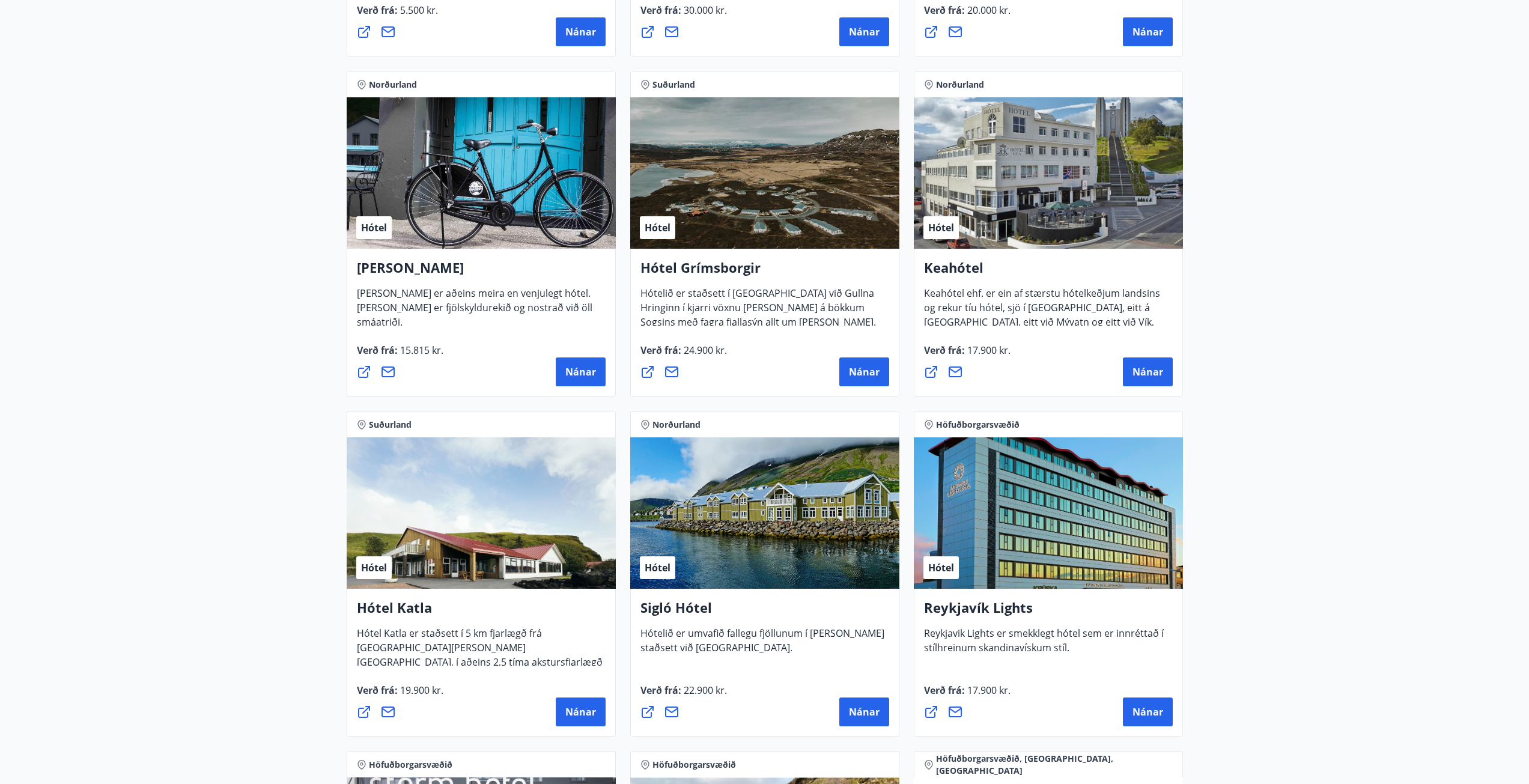
scroll to position [480, 0]
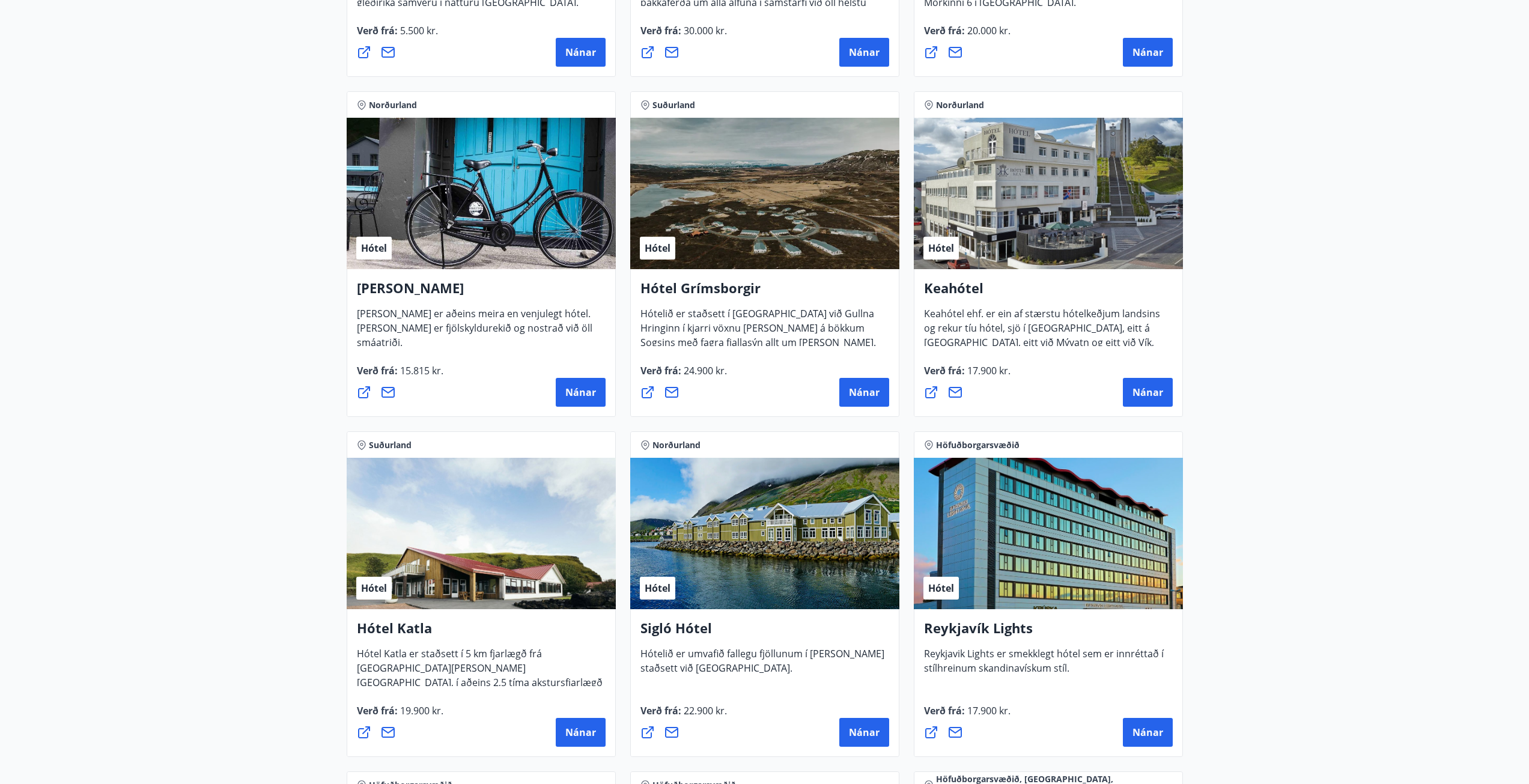
click at [842, 525] on div "Hótel" at bounding box center [765, 533] width 269 height 151
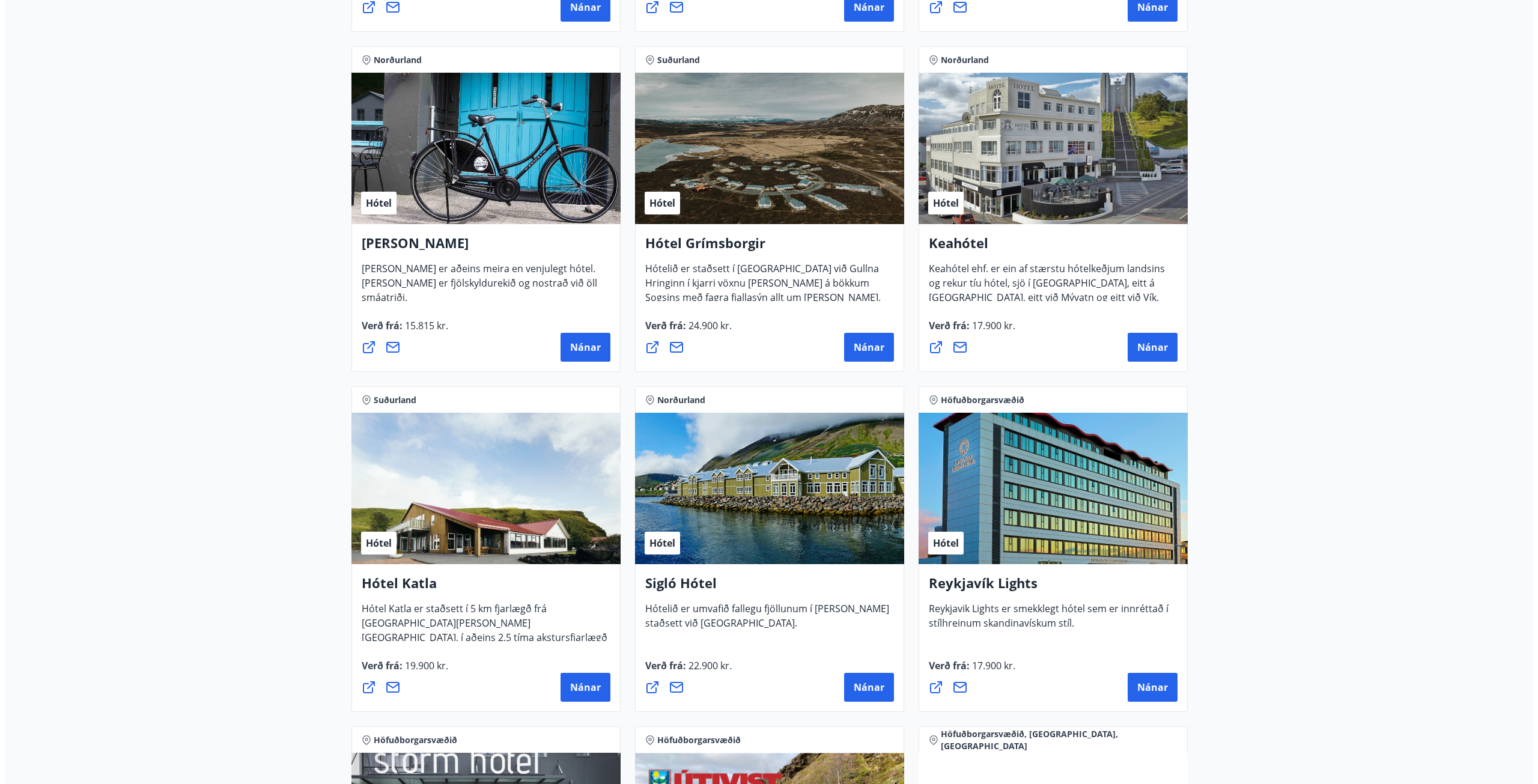
scroll to position [601, 0]
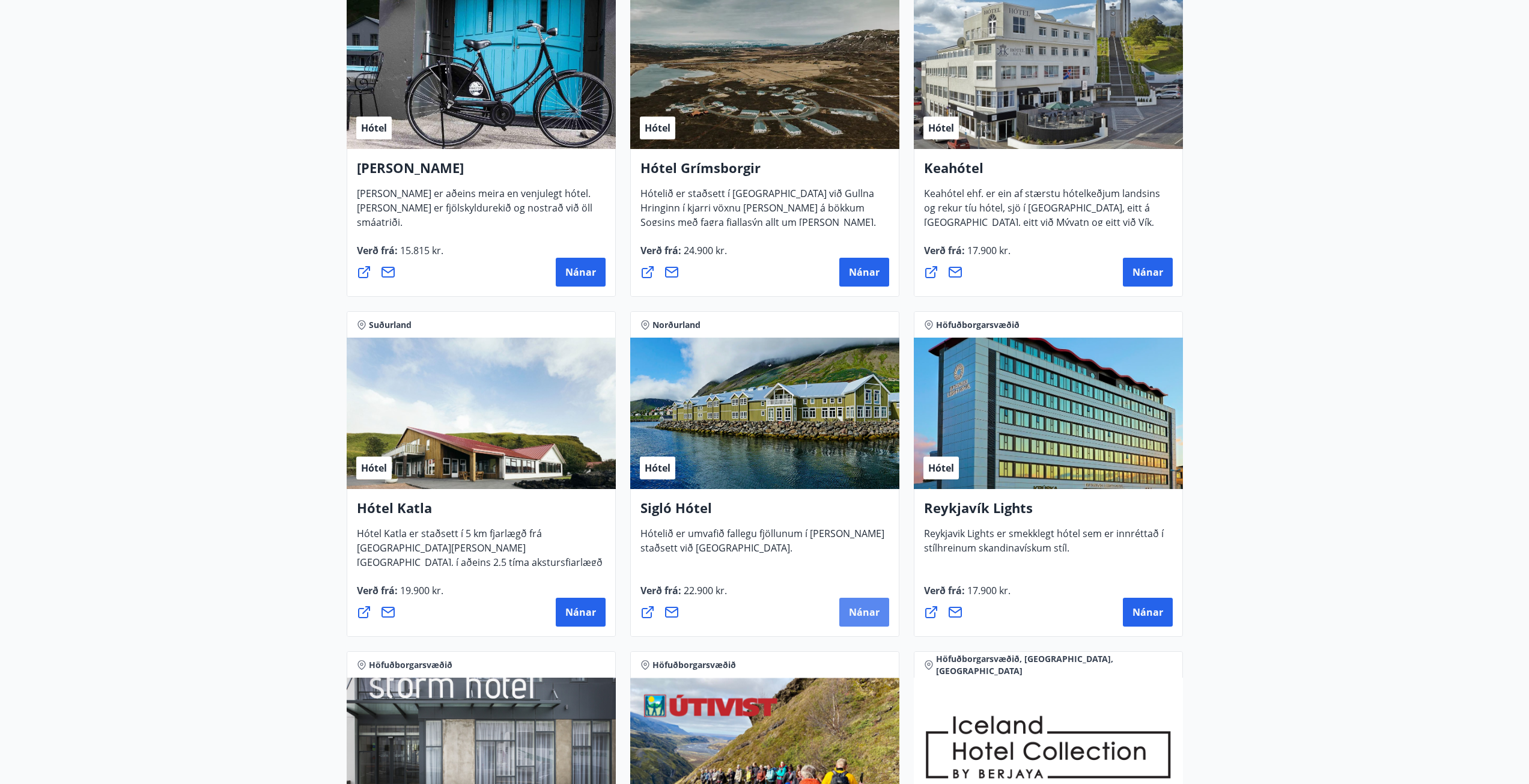
click at [858, 614] on span "Nánar" at bounding box center [865, 612] width 31 height 13
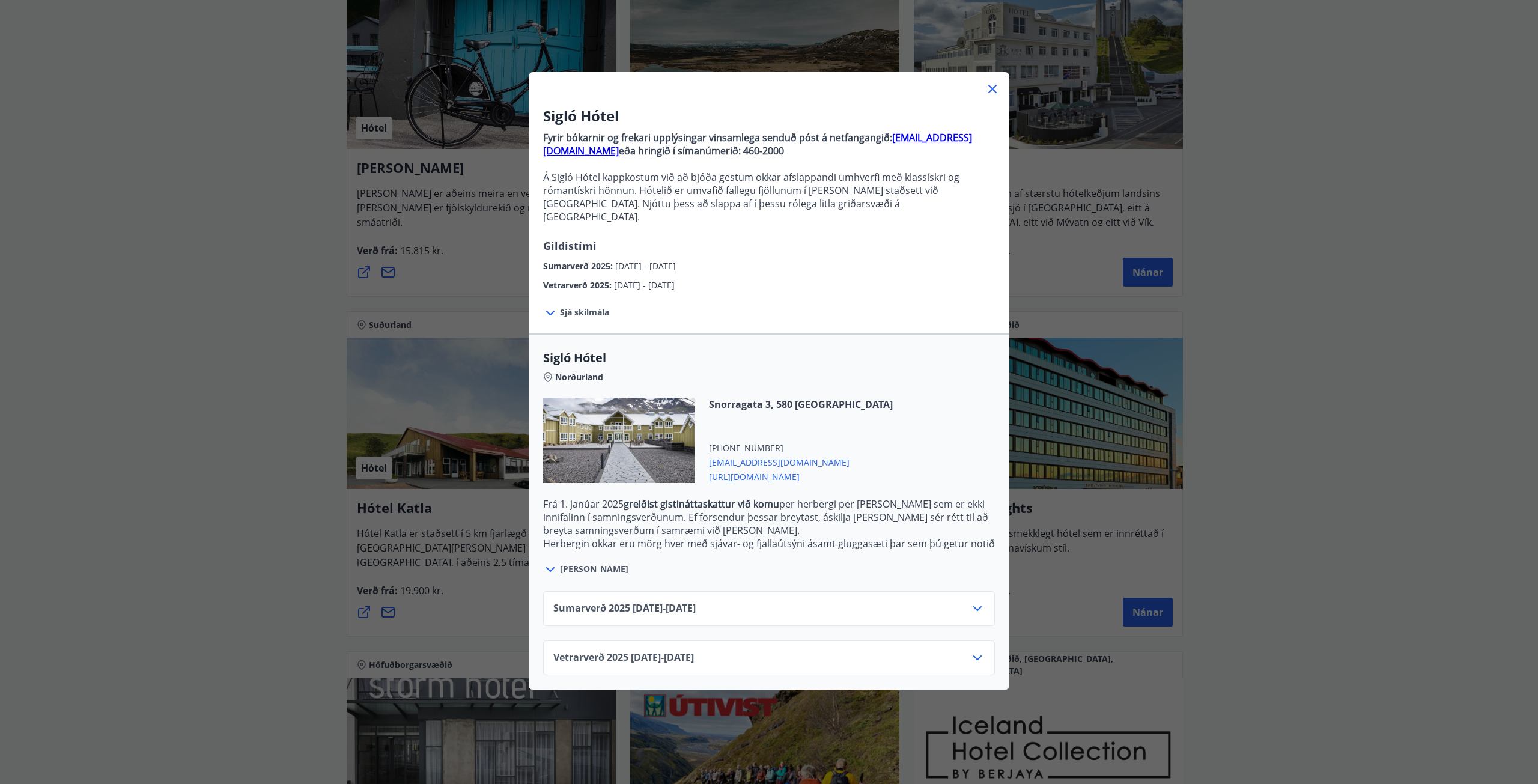
click at [560, 562] on span "[PERSON_NAME]" at bounding box center [594, 568] width 68 height 12
click at [548, 567] on icon at bounding box center [550, 569] width 8 height 5
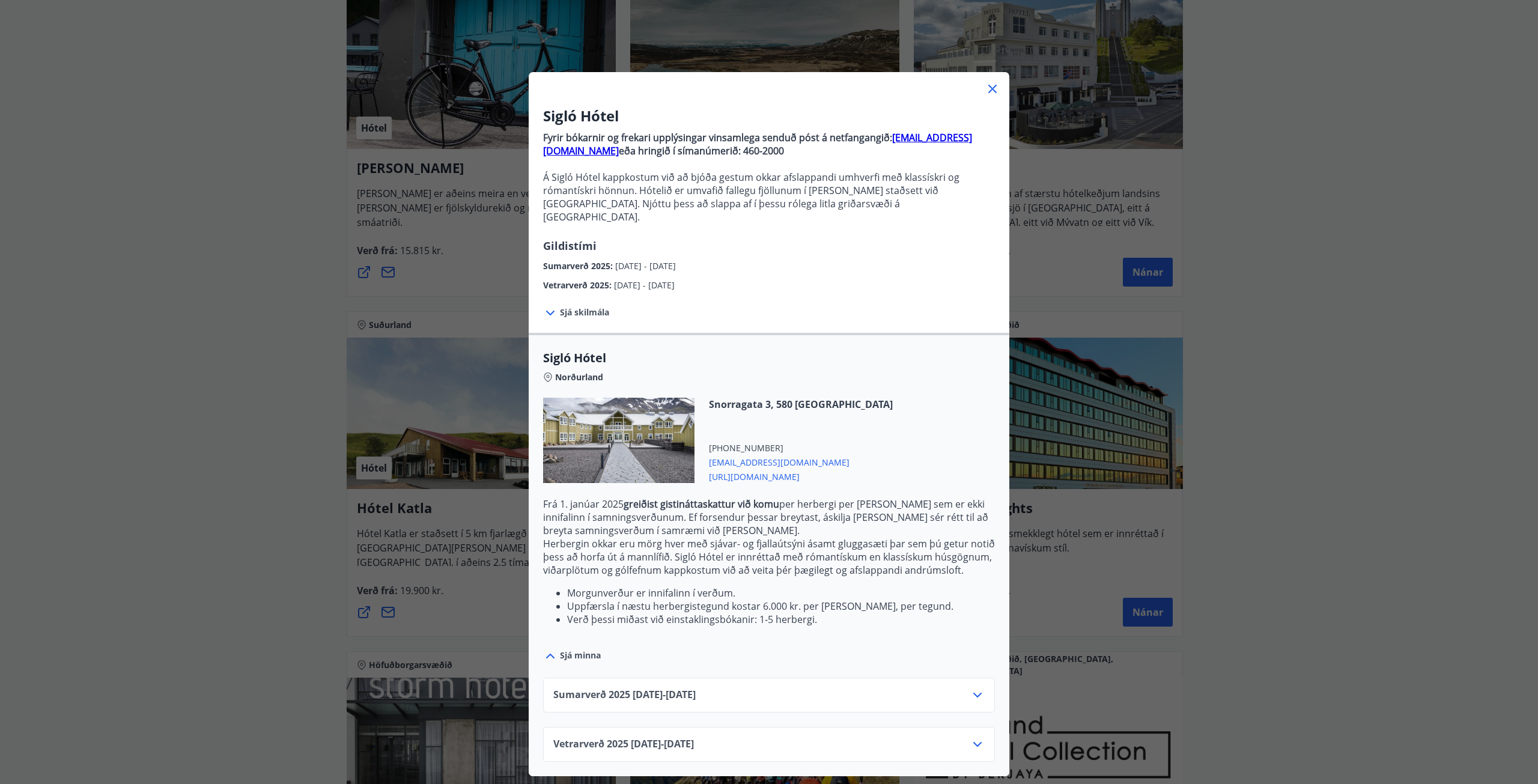
click at [970, 737] on icon at bounding box center [977, 744] width 15 height 15
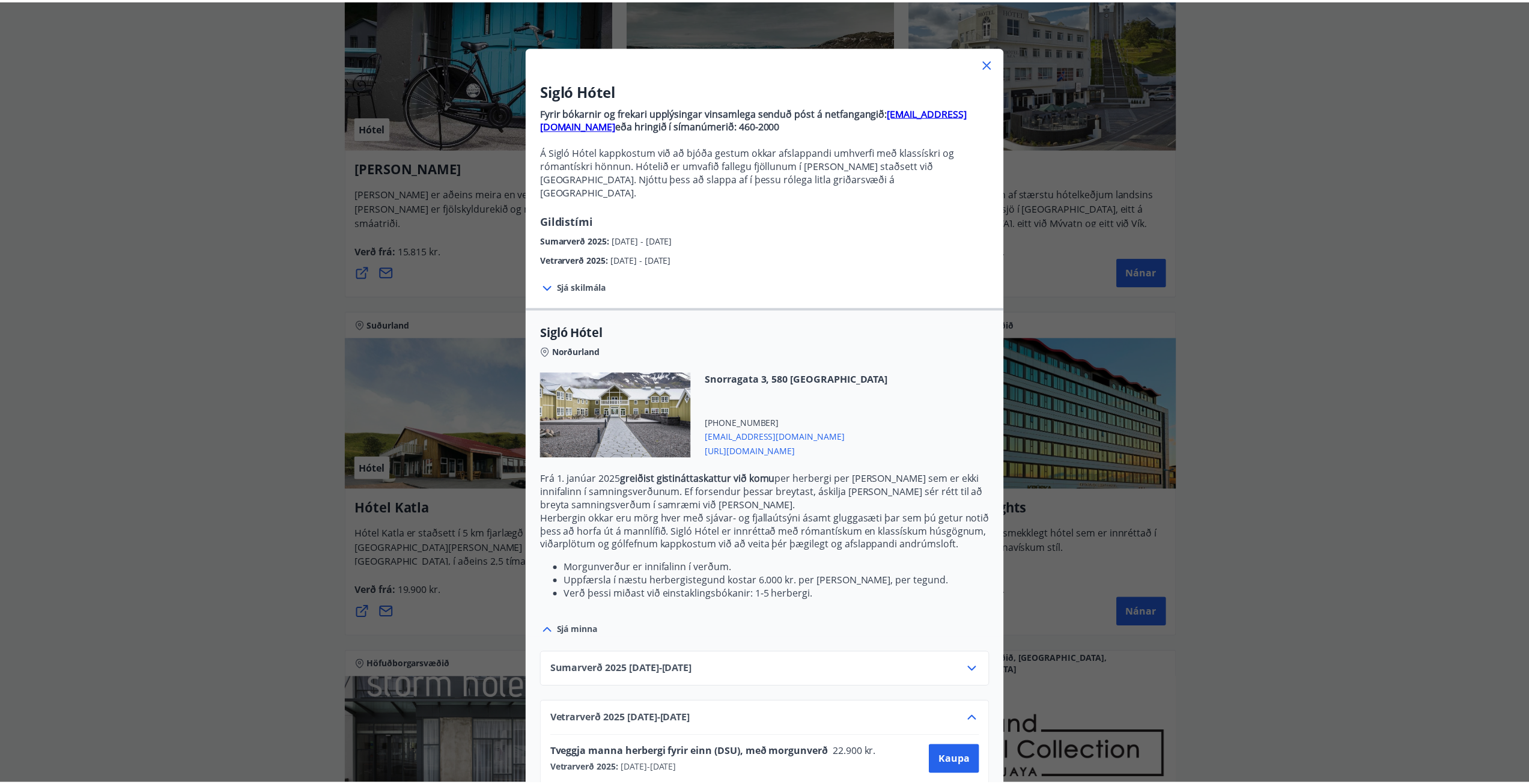
scroll to position [0, 0]
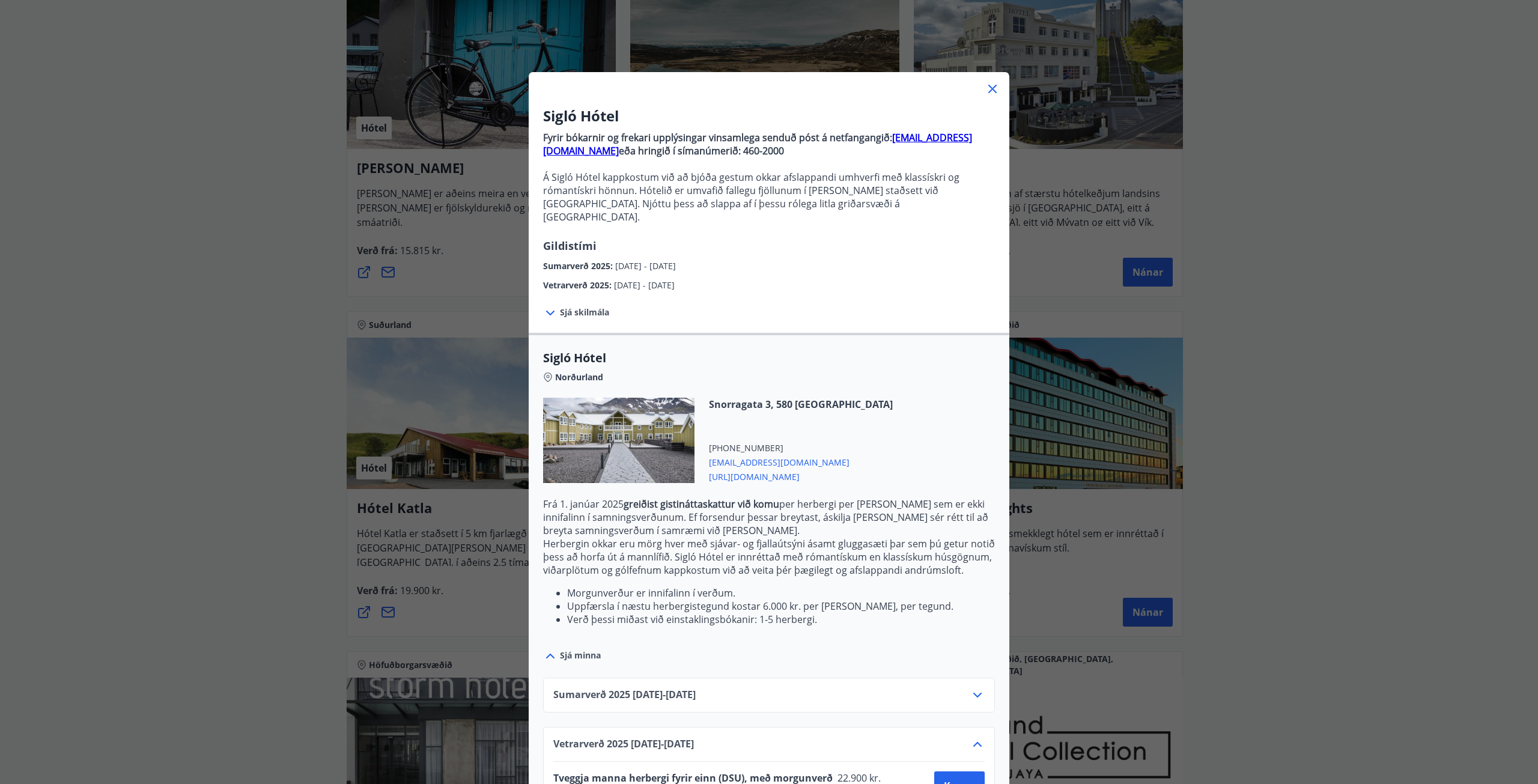
click at [992, 89] on icon at bounding box center [993, 89] width 2 height 2
